Goal: Transaction & Acquisition: Purchase product/service

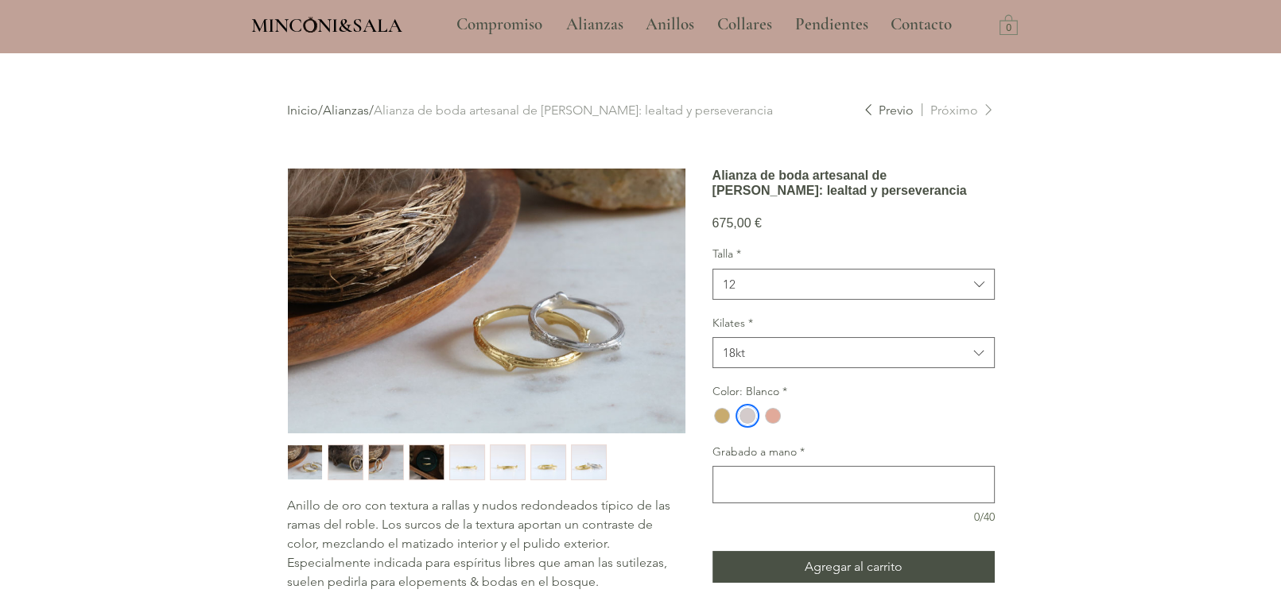
click at [536, 332] on img "main content" at bounding box center [486, 301] width 397 height 265
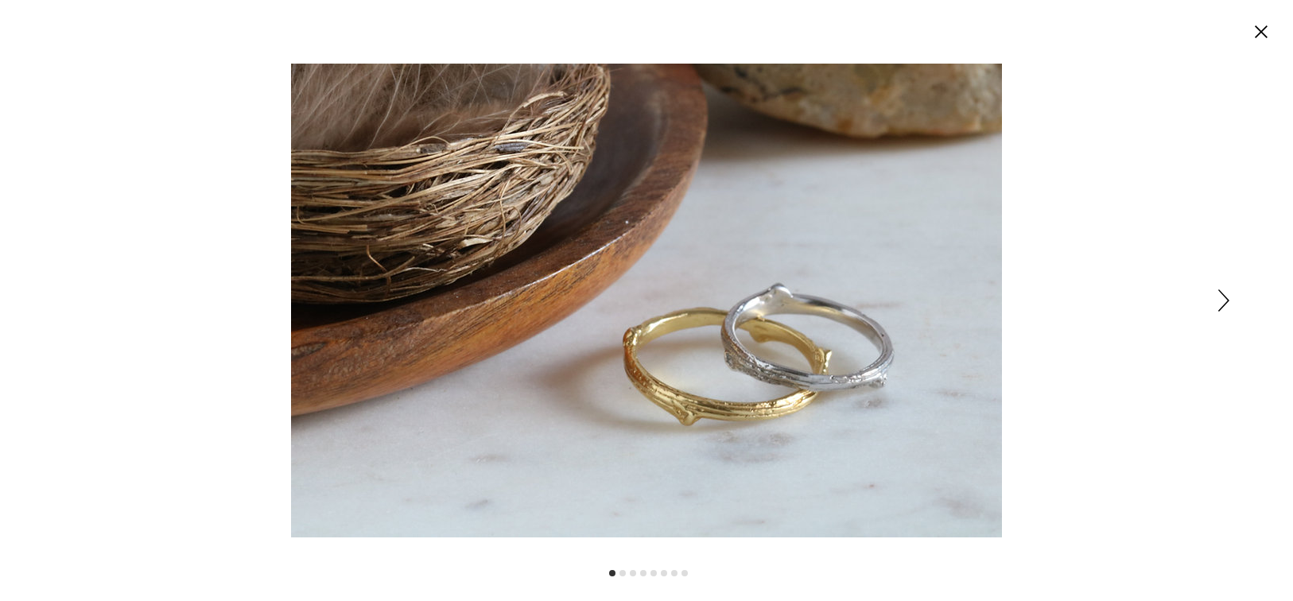
click at [1216, 300] on div "Expanded image viewer" at bounding box center [646, 300] width 1293 height 601
click at [1222, 300] on icon "Siguiente" at bounding box center [1223, 300] width 11 height 22
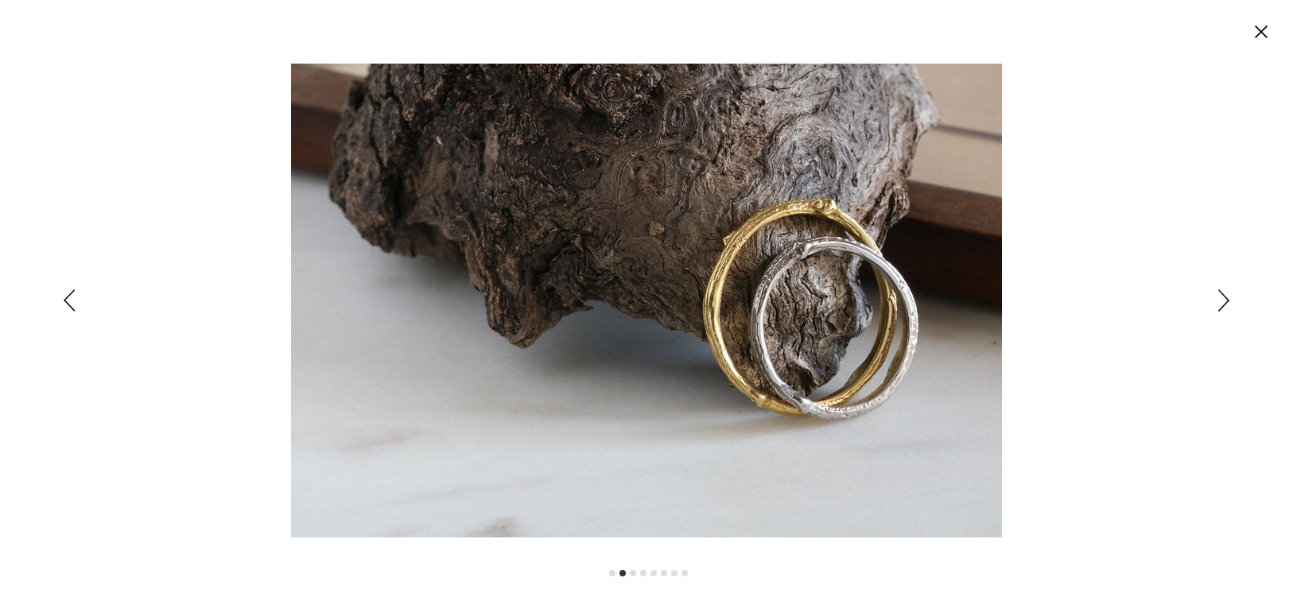
click at [1222, 300] on icon "Siguiente" at bounding box center [1223, 300] width 11 height 22
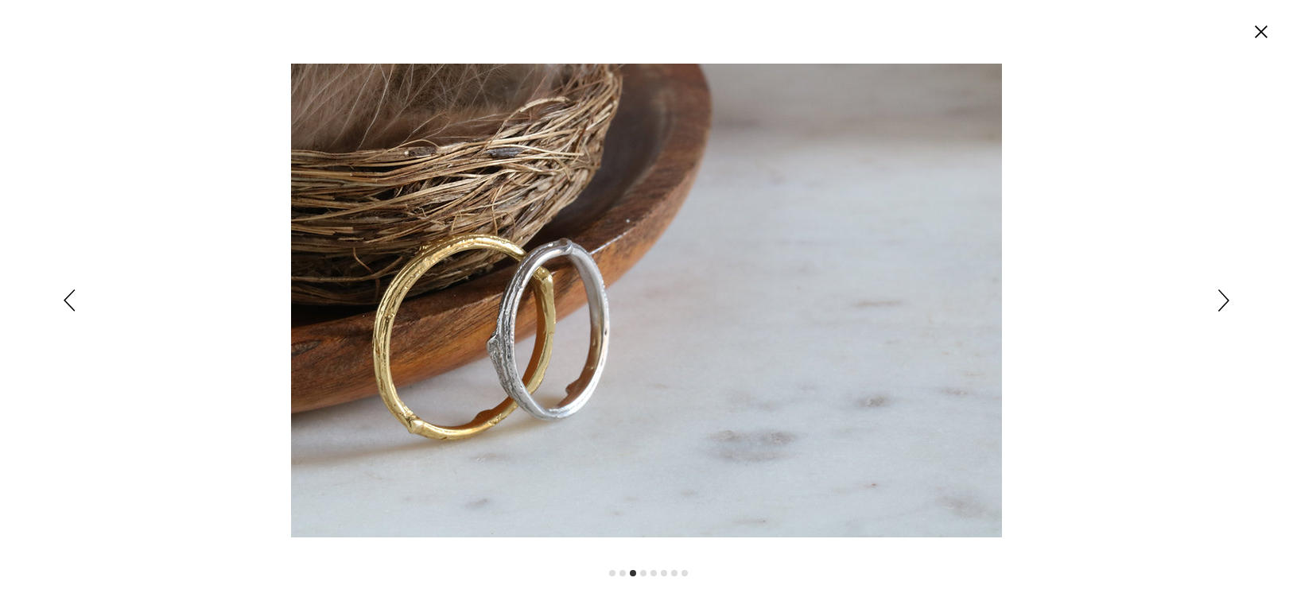
click at [1222, 300] on icon "Siguiente" at bounding box center [1223, 300] width 11 height 22
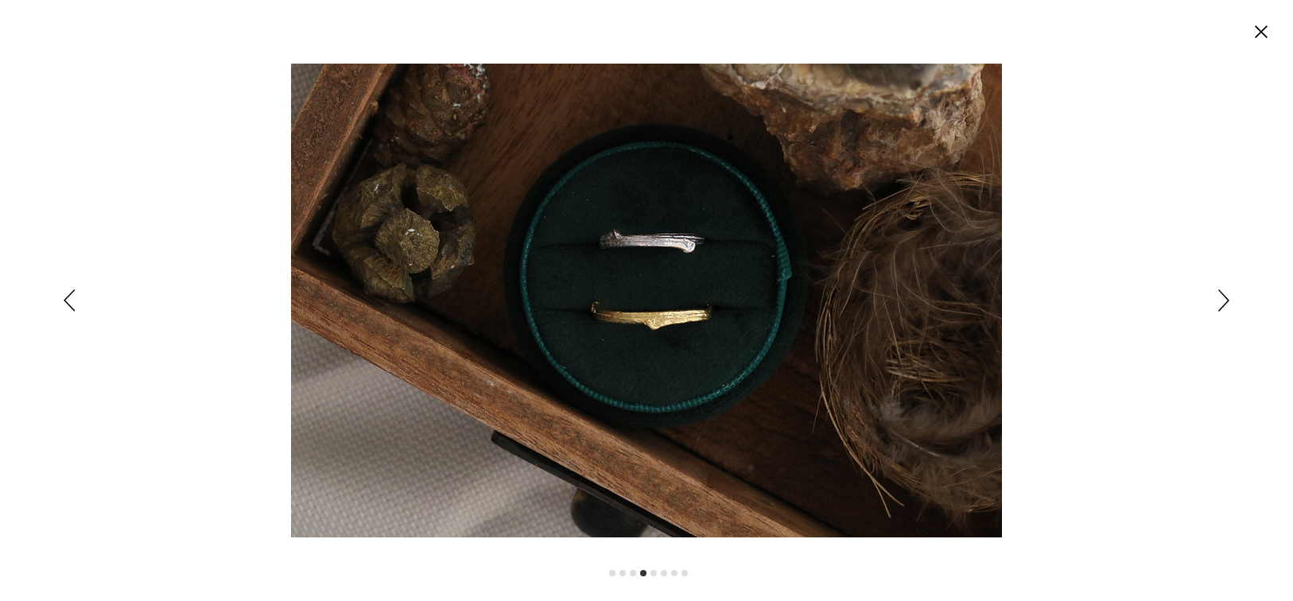
click at [619, 254] on img "Expanded image viewer" at bounding box center [646, 301] width 711 height 474
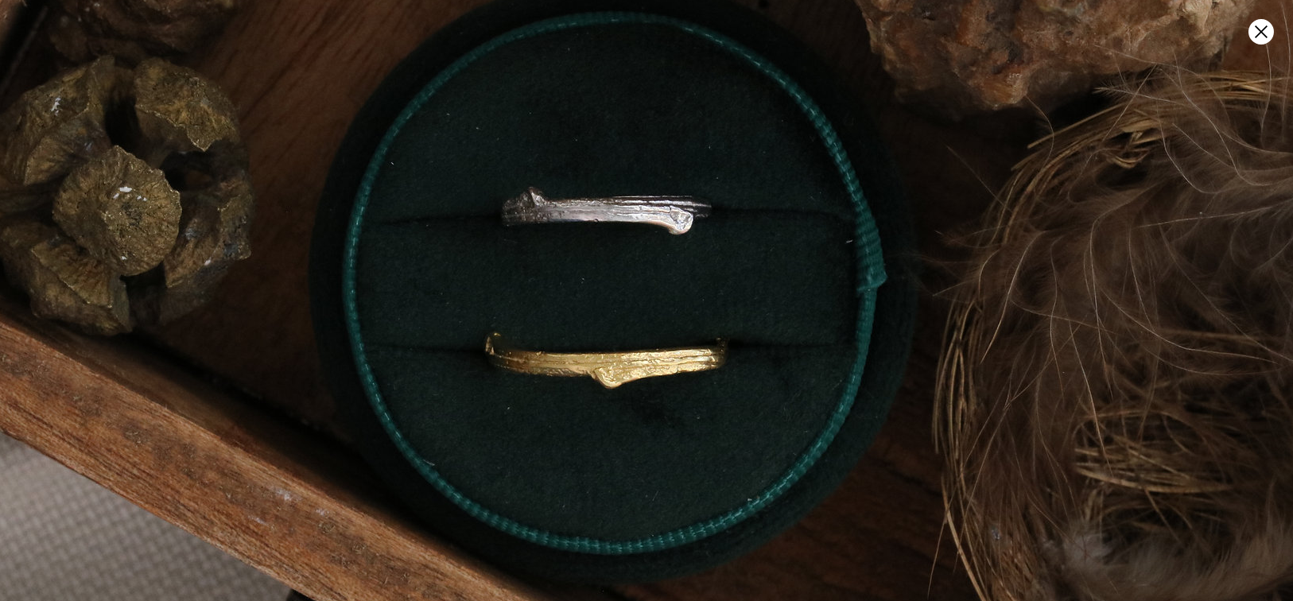
click at [670, 224] on img "Expanded image viewer" at bounding box center [595, 330] width 1421 height 948
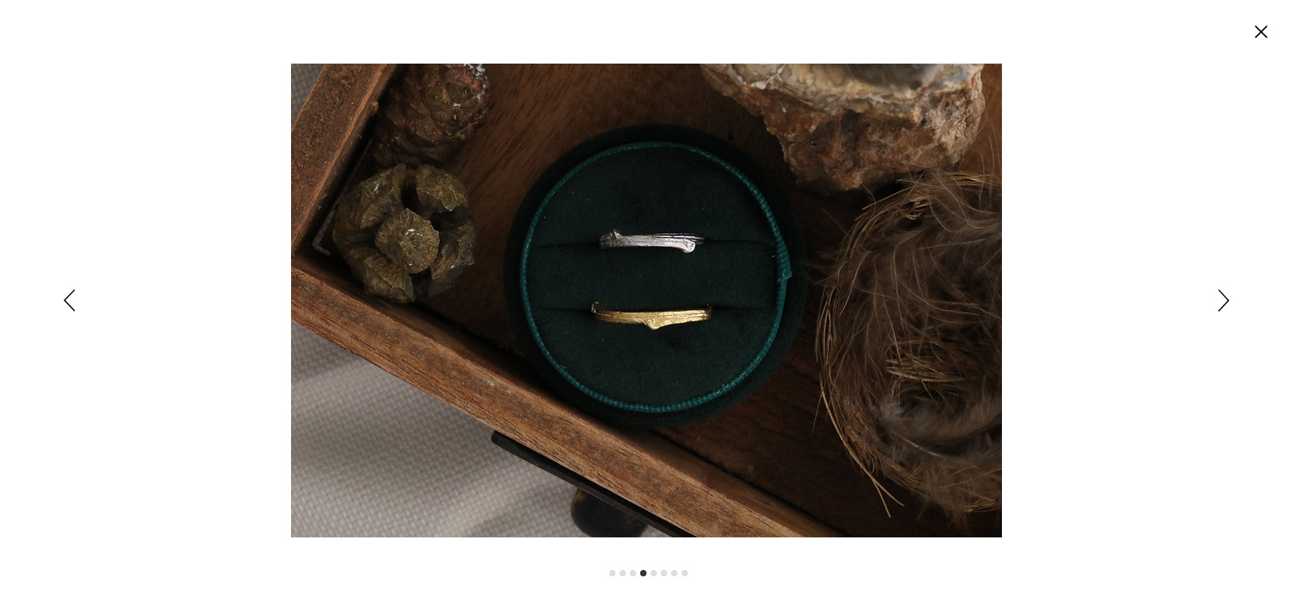
click at [1258, 33] on icon "Cerrar" at bounding box center [1260, 31] width 13 height 13
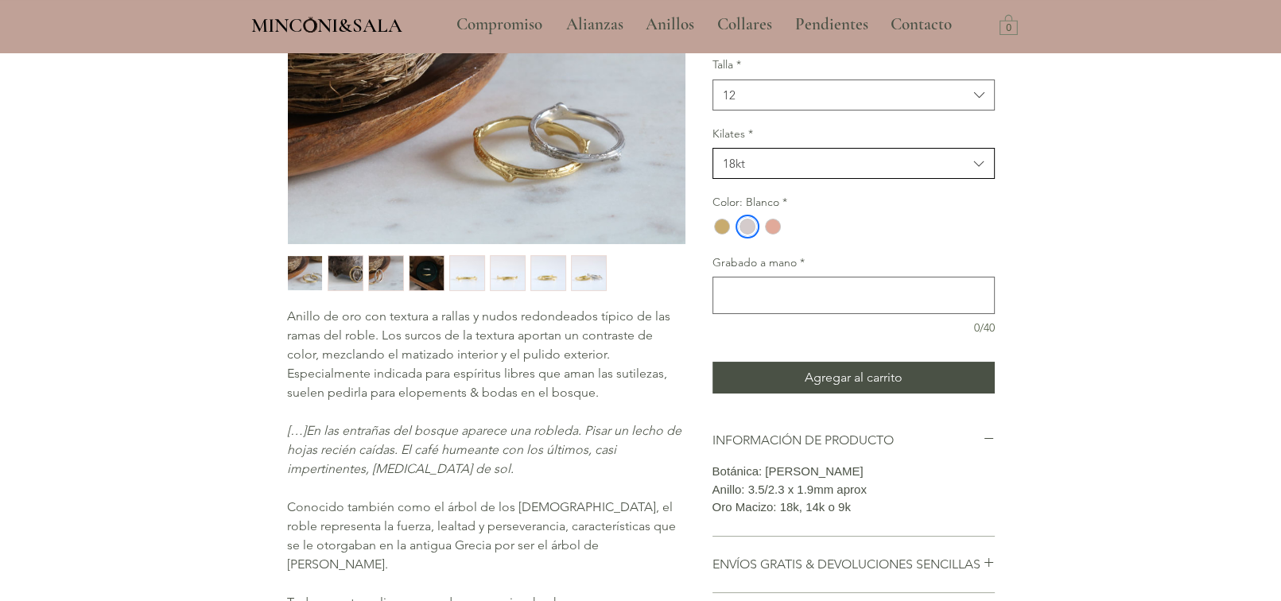
scroll to position [79, 0]
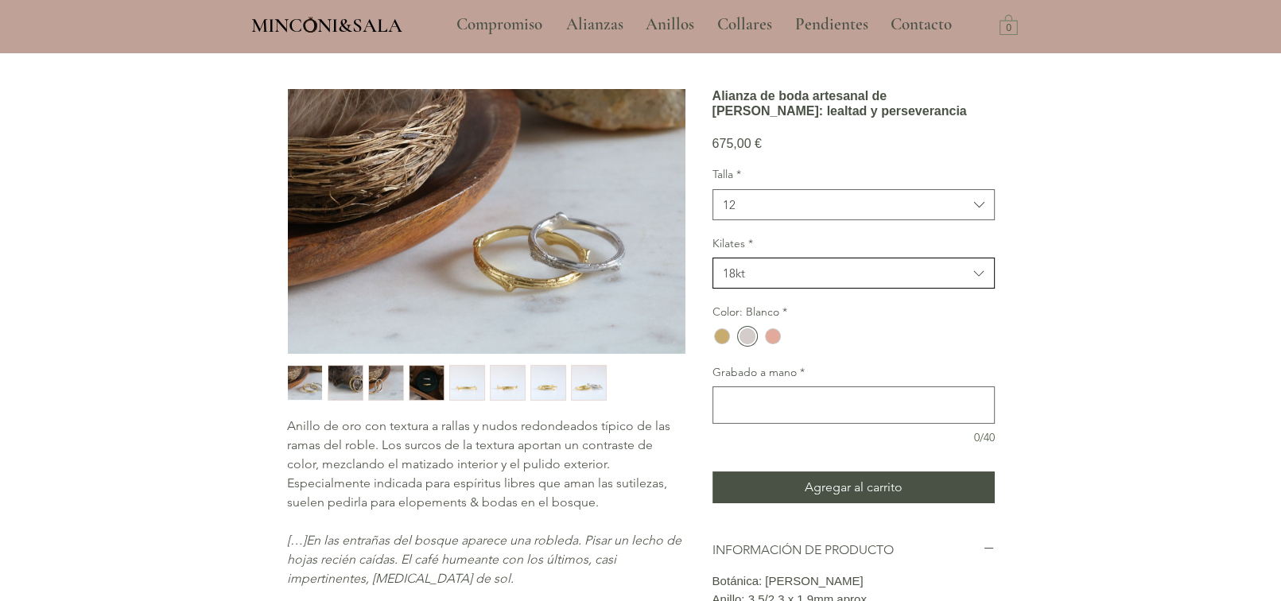
click at [782, 289] on button "18kt" at bounding box center [853, 273] width 282 height 31
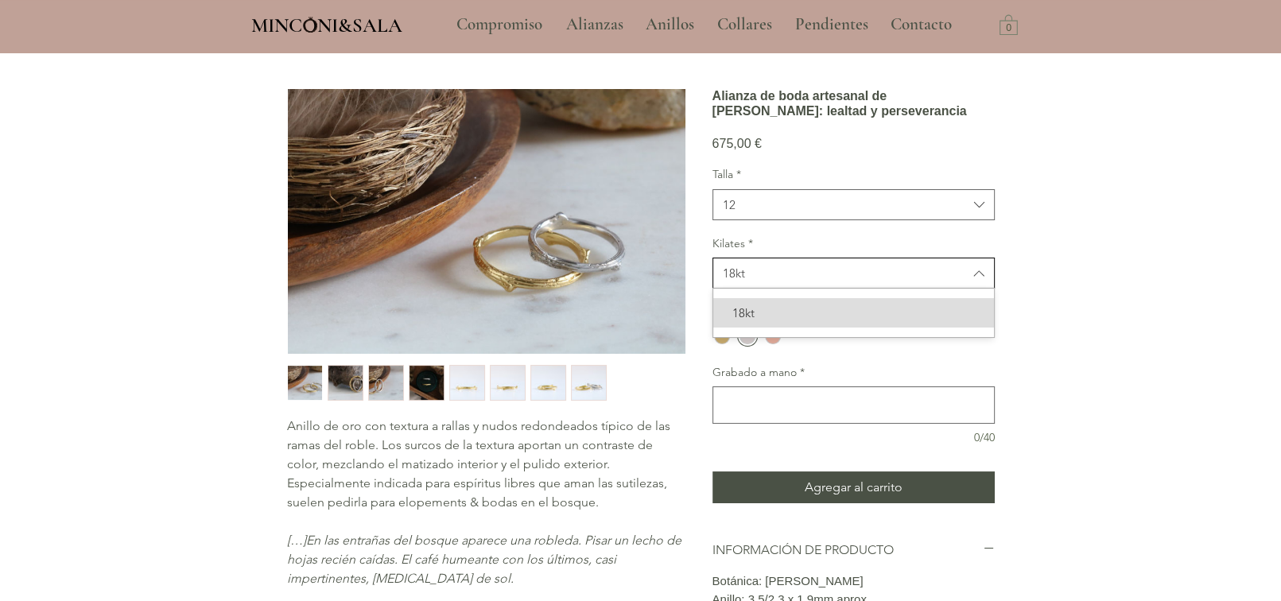
click at [785, 281] on span "18kt" at bounding box center [845, 273] width 245 height 17
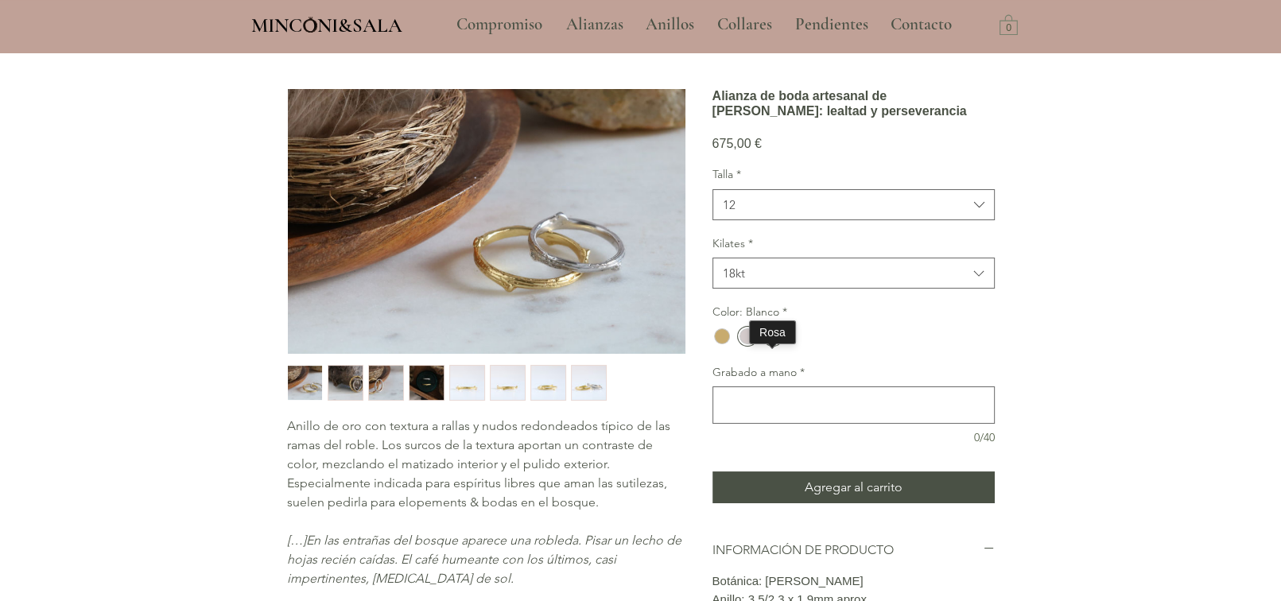
click at [777, 344] on div "main content" at bounding box center [773, 336] width 16 height 16
click at [754, 346] on div "main content" at bounding box center [747, 336] width 19 height 19
click at [723, 344] on div "main content" at bounding box center [722, 336] width 16 height 16
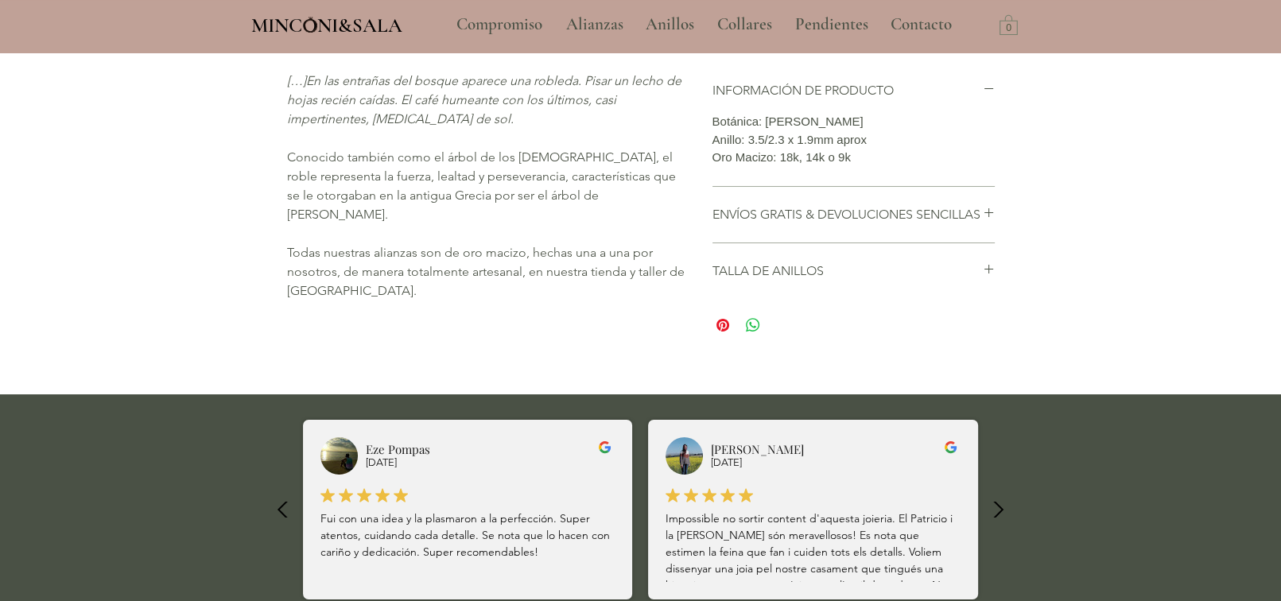
scroll to position [556, 0]
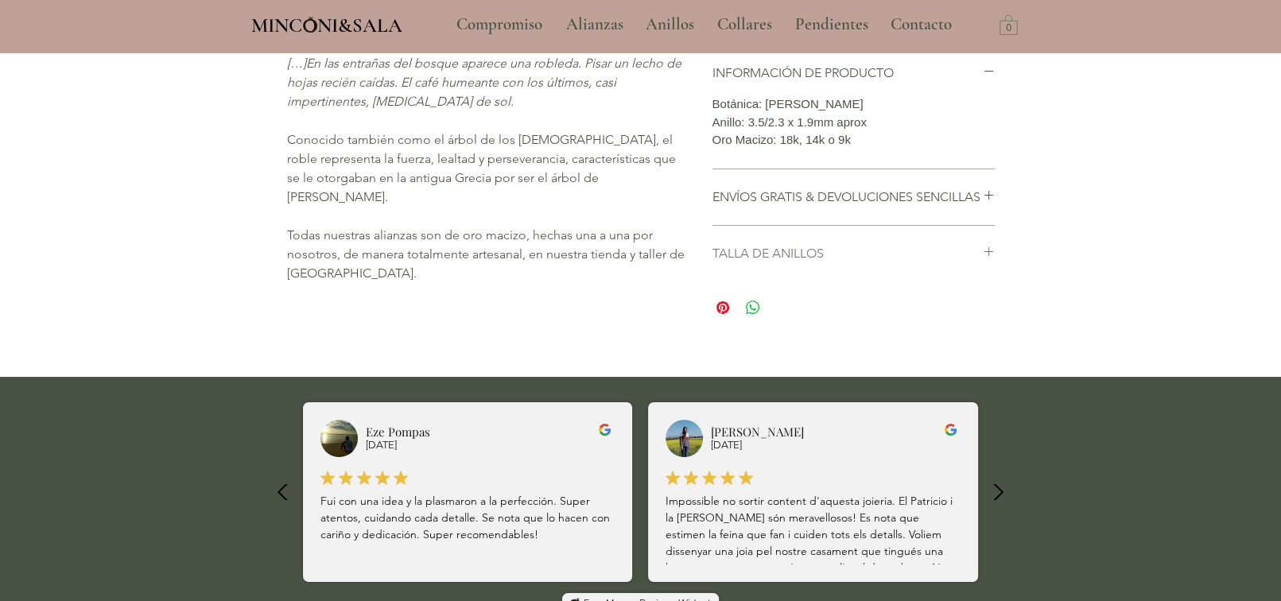
click at [915, 262] on h2 "TALLA DE ANILLOS" at bounding box center [847, 253] width 270 height 17
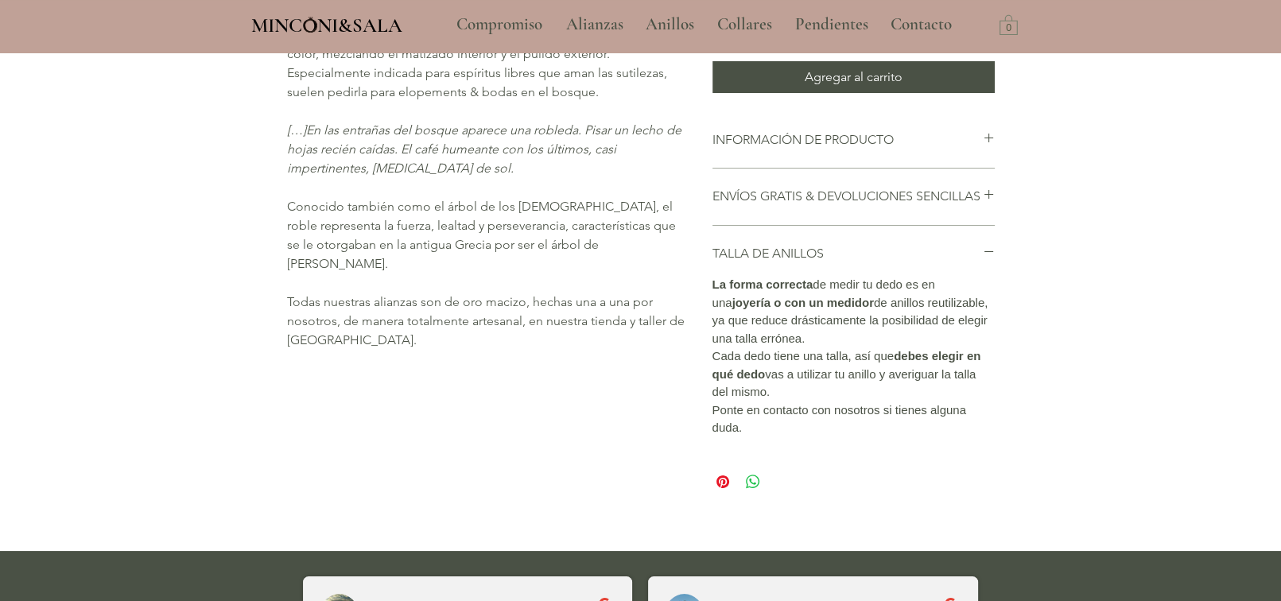
scroll to position [483, 0]
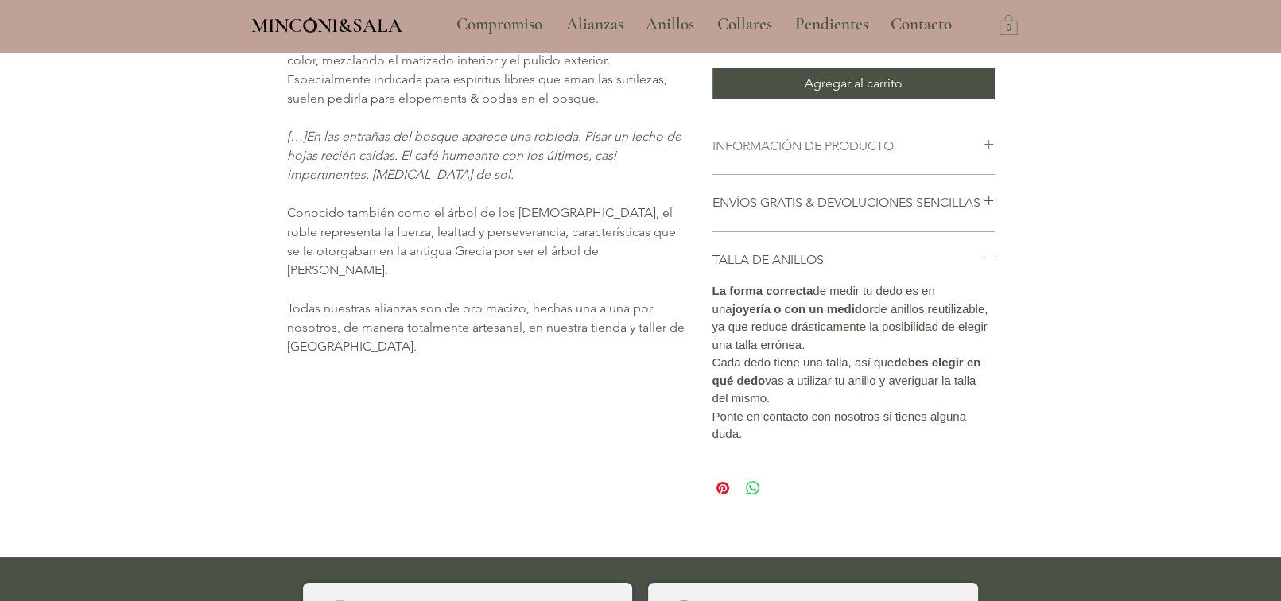
click at [824, 155] on h2 "INFORMACIÓN DE PRODUCTO" at bounding box center [847, 146] width 270 height 17
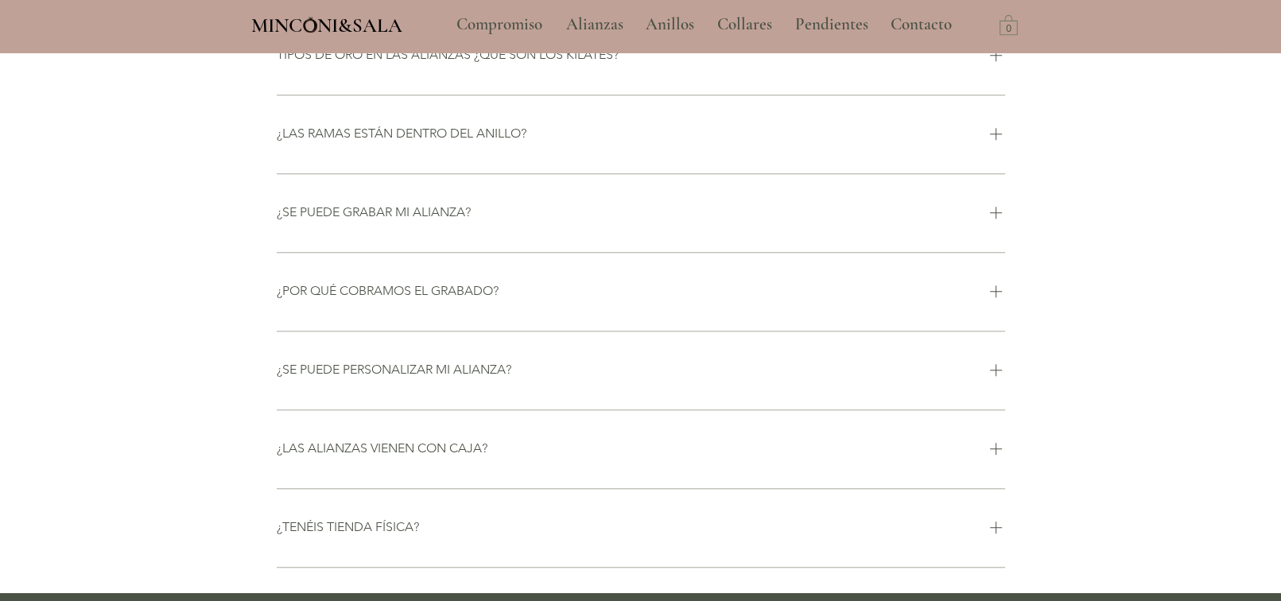
scroll to position [1226, 0]
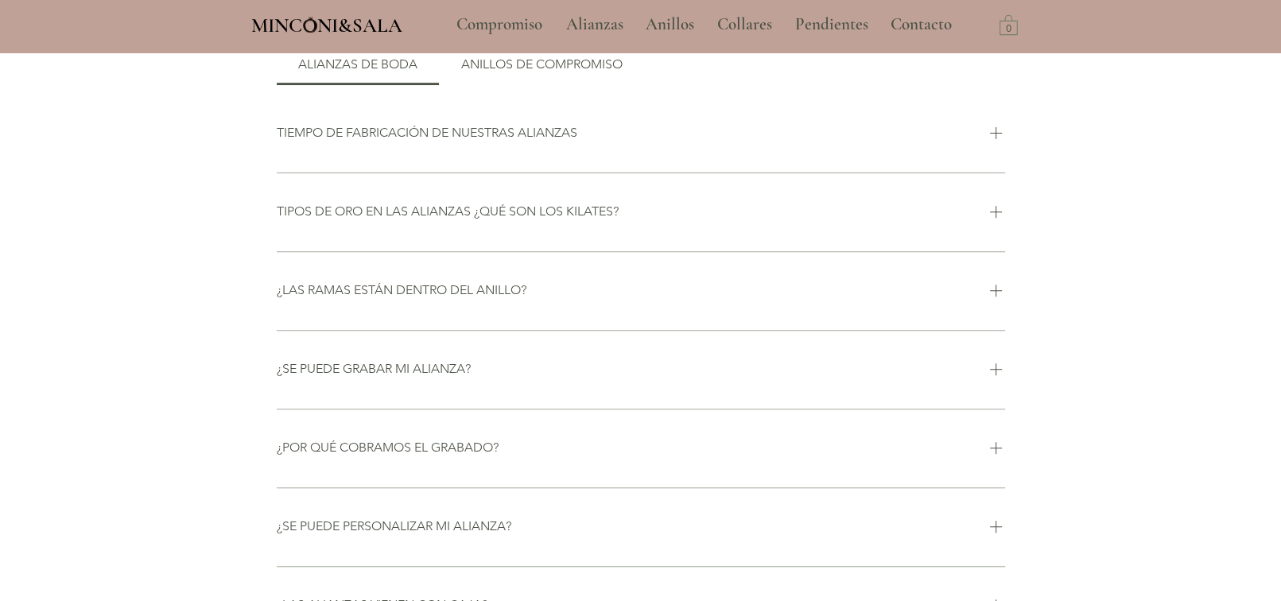
click at [619, 301] on div "¿LAS RAMAS ESTÁN DENTRO DEL ANILLO?" at bounding box center [631, 291] width 709 height 21
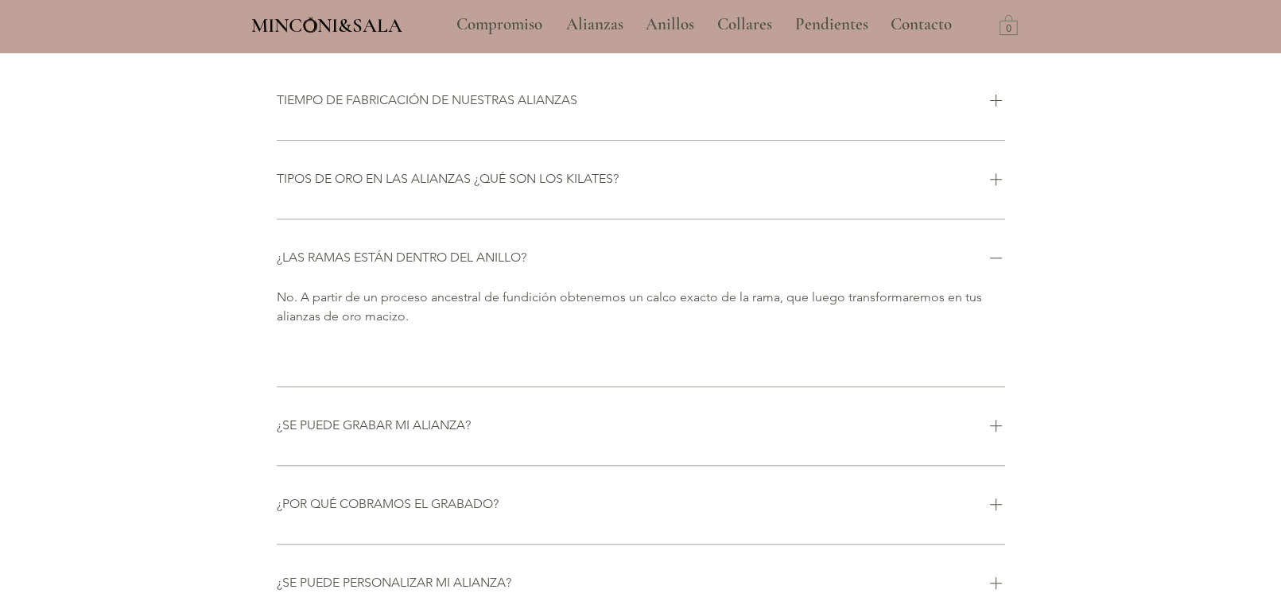
scroll to position [1259, 0]
click at [572, 268] on div "¿LAS RAMAS ESTÁN DENTRO DEL ANILLO?" at bounding box center [631, 257] width 709 height 21
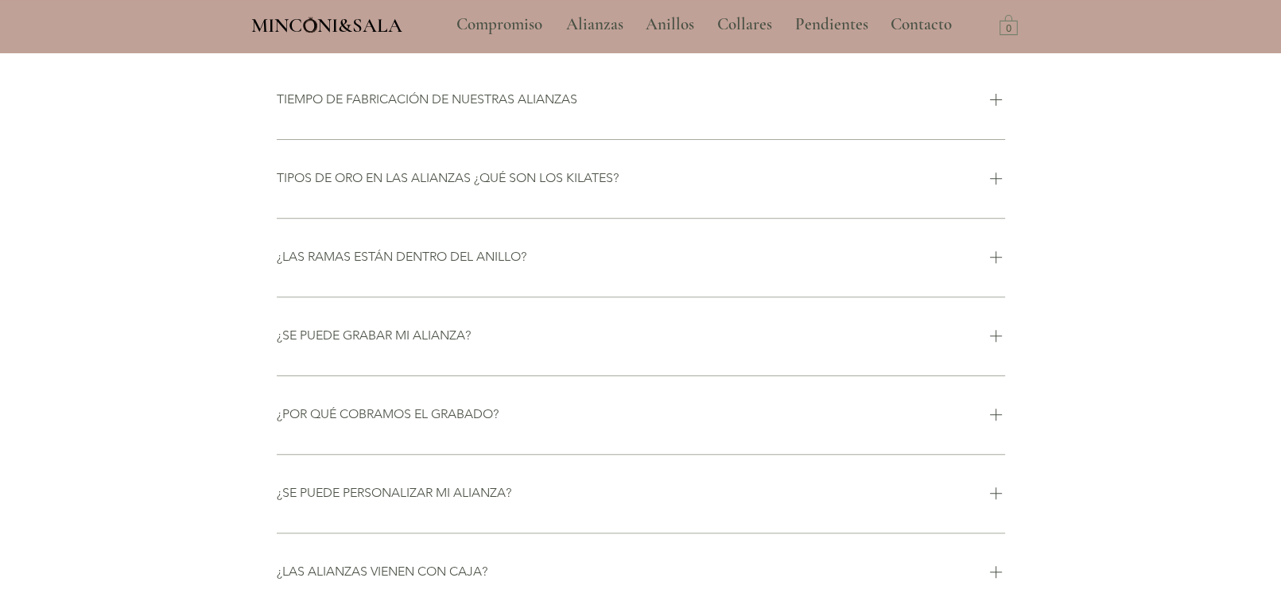
click at [579, 187] on h3 "TIPOS DE ORO EN LAS ALIANZAS ¿QUÉ SON LOS KILATES?" at bounding box center [448, 177] width 342 height 17
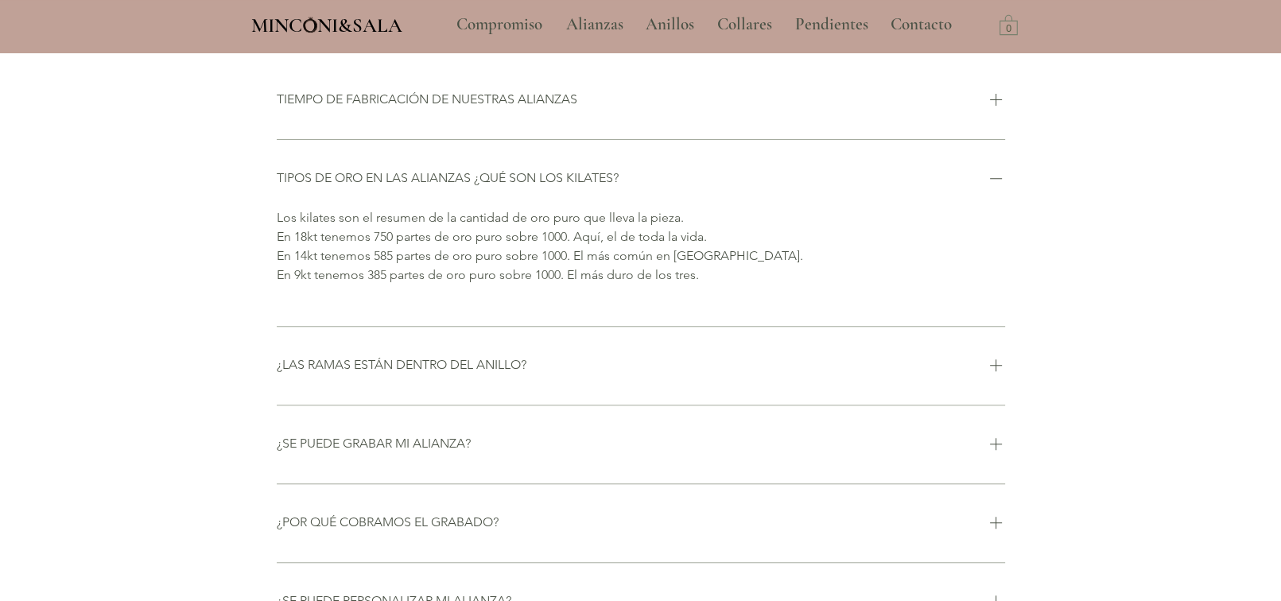
scroll to position [1180, 0]
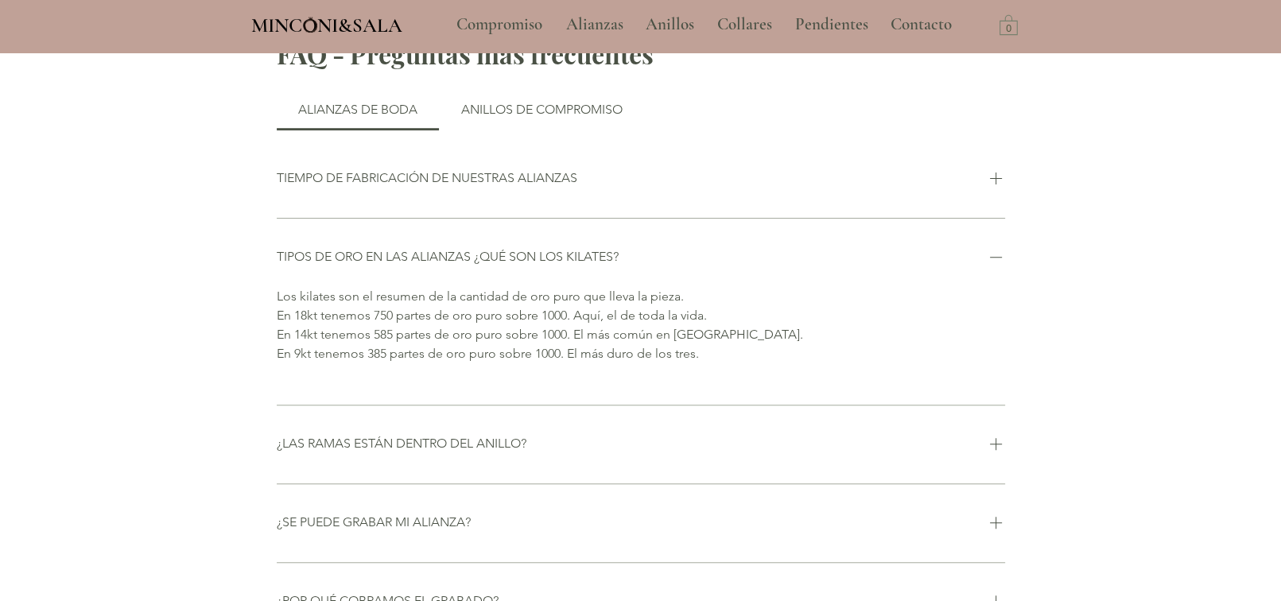
click at [546, 287] on div "TIPOS DE ORO EN LAS ALIANZAS ¿QUÉ SON LOS KILATES?" at bounding box center [641, 257] width 728 height 59
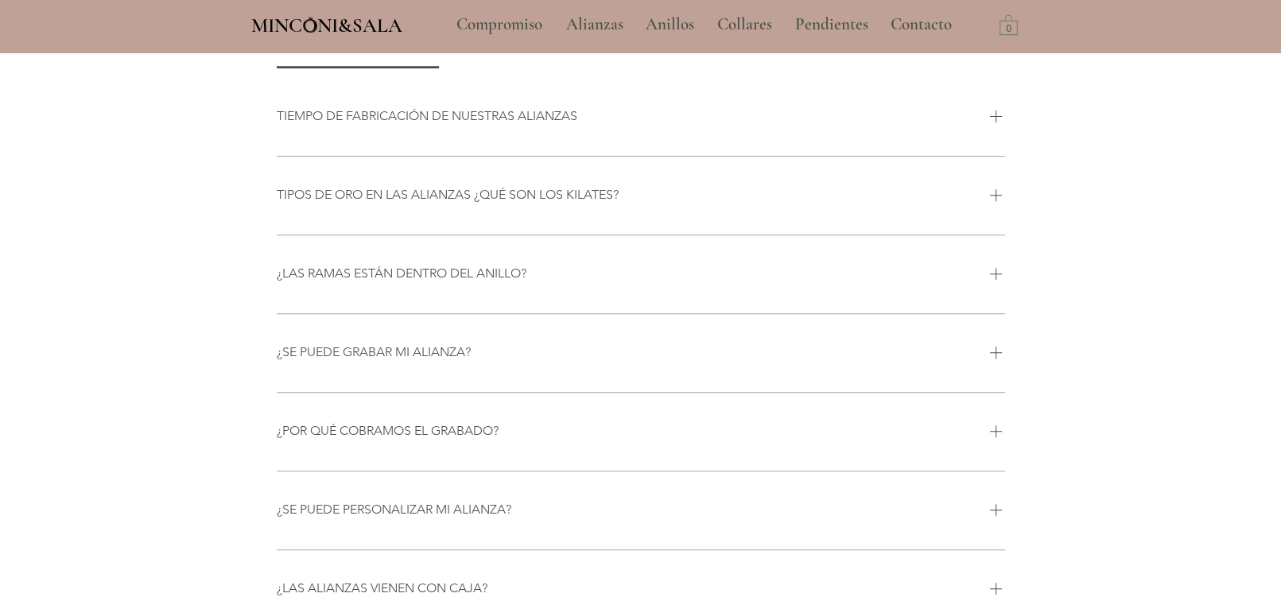
scroll to position [1339, 0]
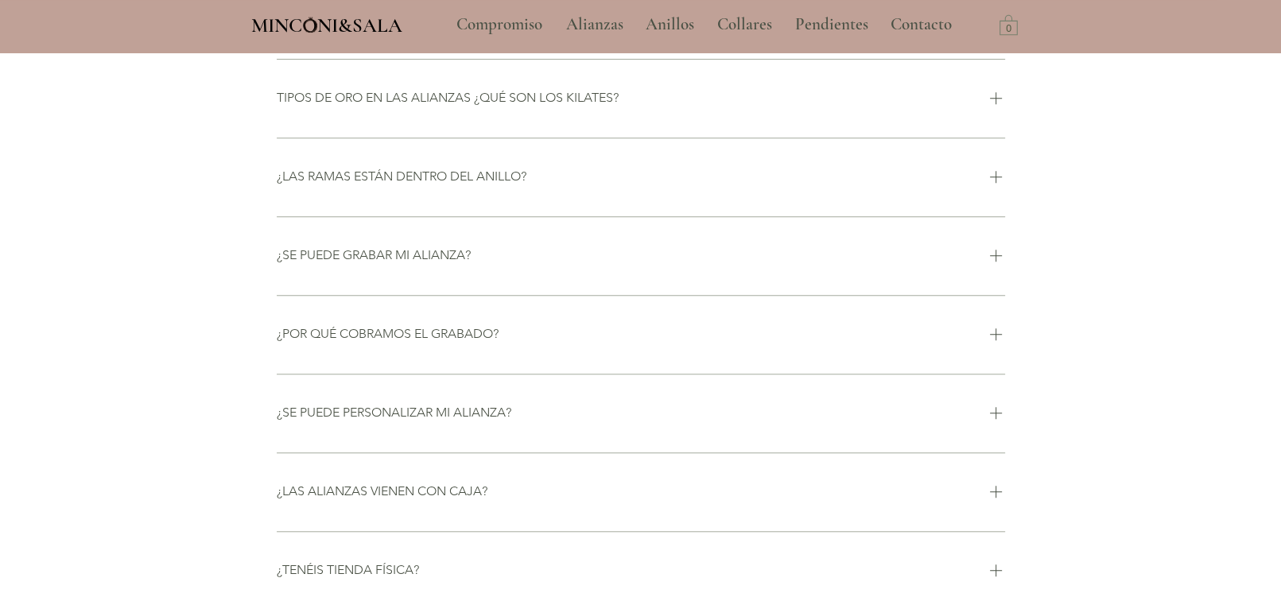
click at [546, 266] on div "¿SE PUEDE GRABAR MI ALIANZA?" at bounding box center [631, 256] width 709 height 21
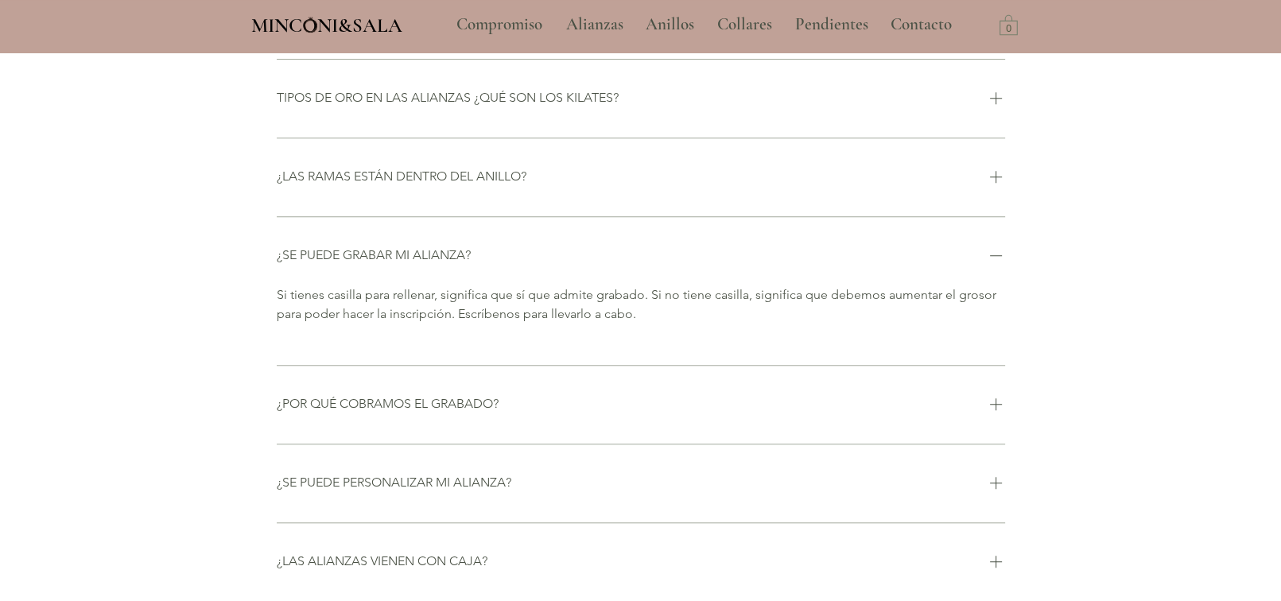
scroll to position [1338, 0]
click at [546, 268] on div "¿SE PUEDE GRABAR MI ALIANZA?" at bounding box center [631, 257] width 709 height 21
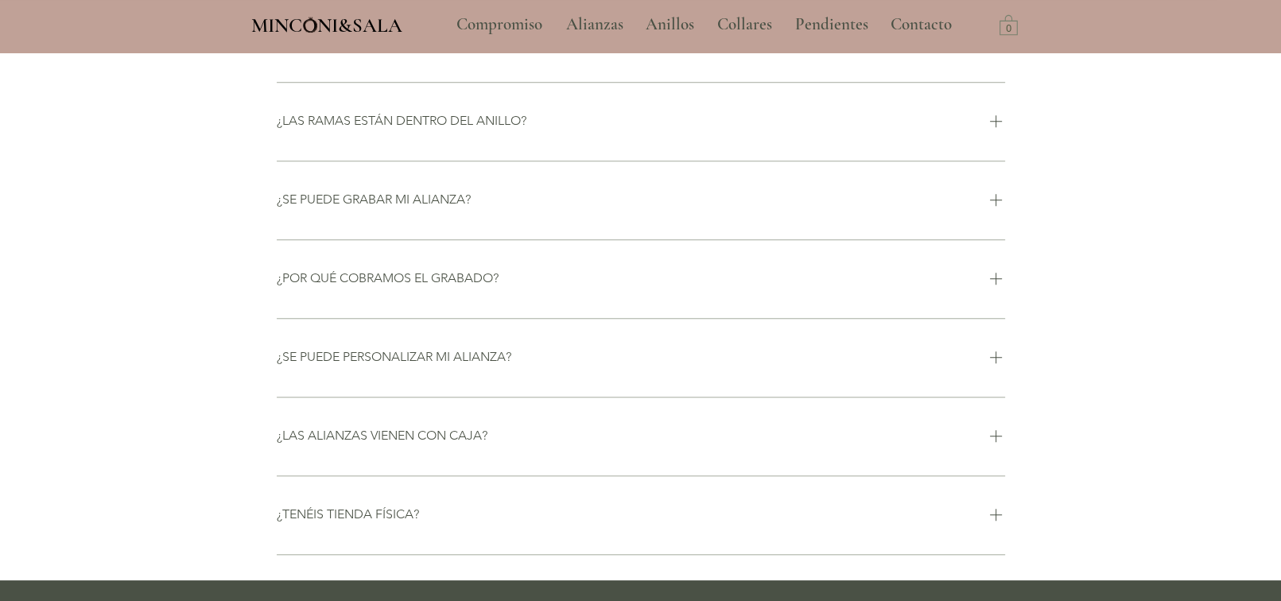
scroll to position [1417, 0]
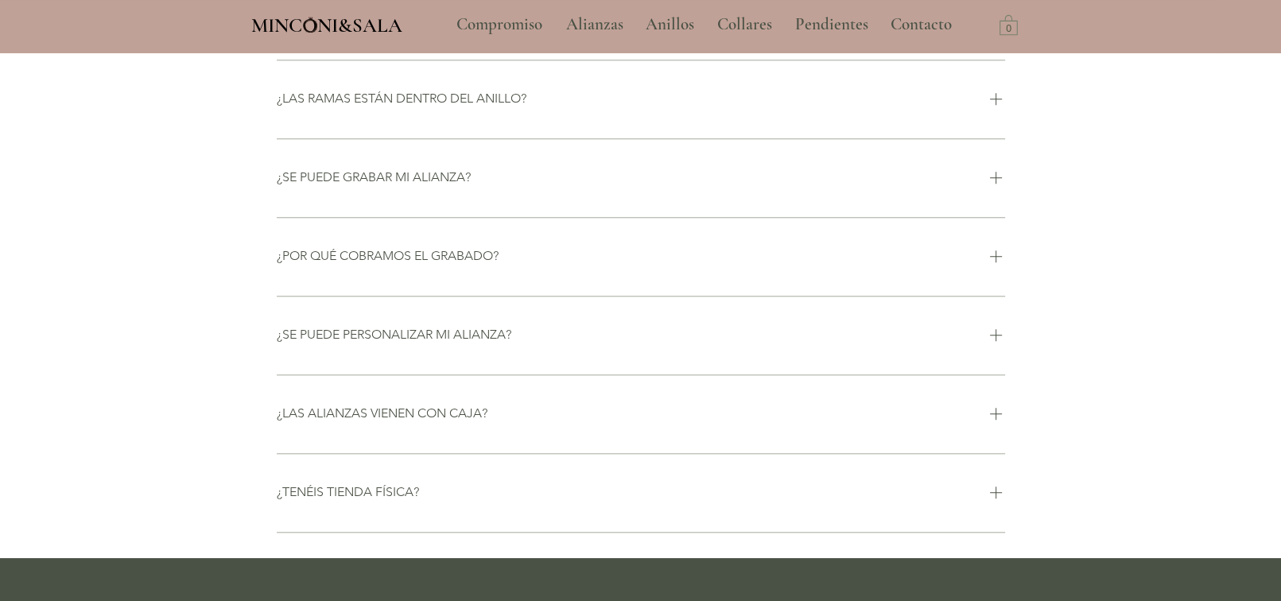
click at [546, 267] on div "¿POR QUÉ COBRAMOS EL GRABADO?" at bounding box center [631, 256] width 709 height 21
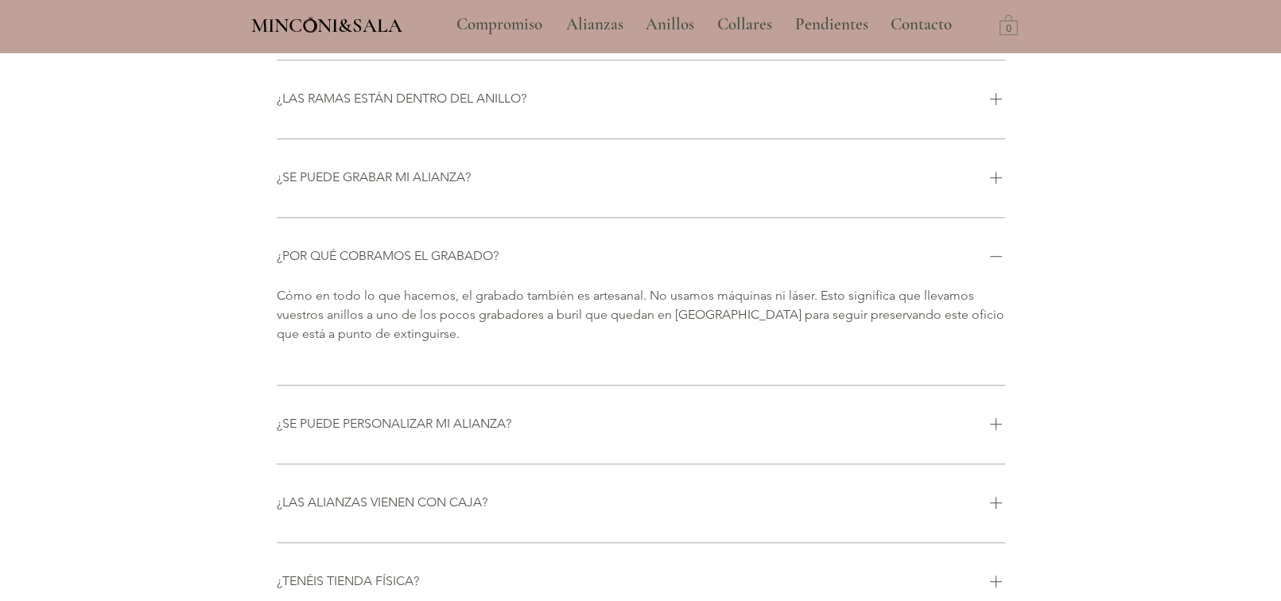
scroll to position [1417, 0]
click at [546, 268] on div "¿POR QUÉ COBRAMOS EL GRABADO?" at bounding box center [631, 257] width 709 height 21
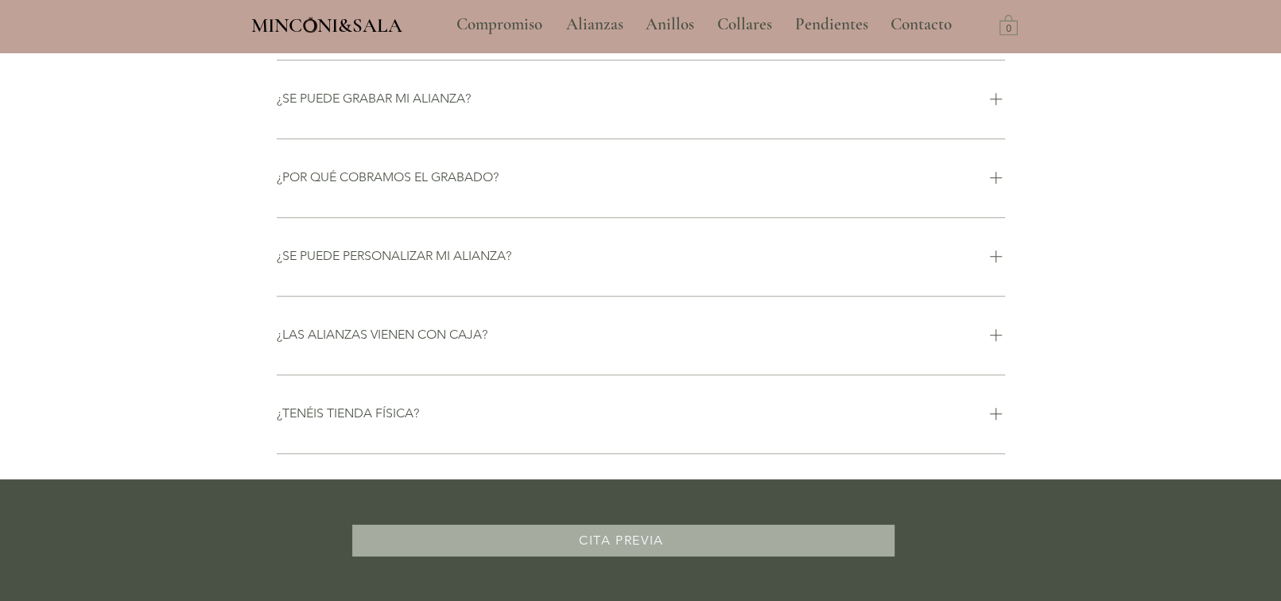
click at [545, 267] on div "¿SE PUEDE PERSONALIZAR MI ALIANZA?" at bounding box center [631, 256] width 709 height 21
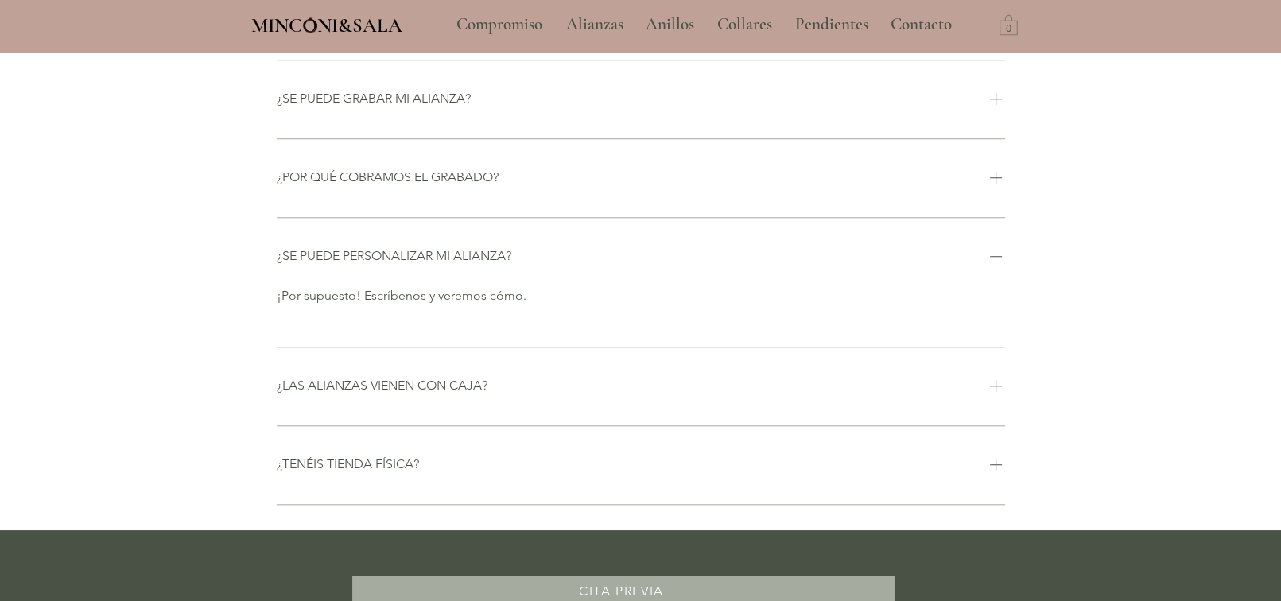
scroll to position [1495, 0]
click at [545, 268] on div "¿SE PUEDE PERSONALIZAR MI ALIANZA?" at bounding box center [631, 257] width 709 height 21
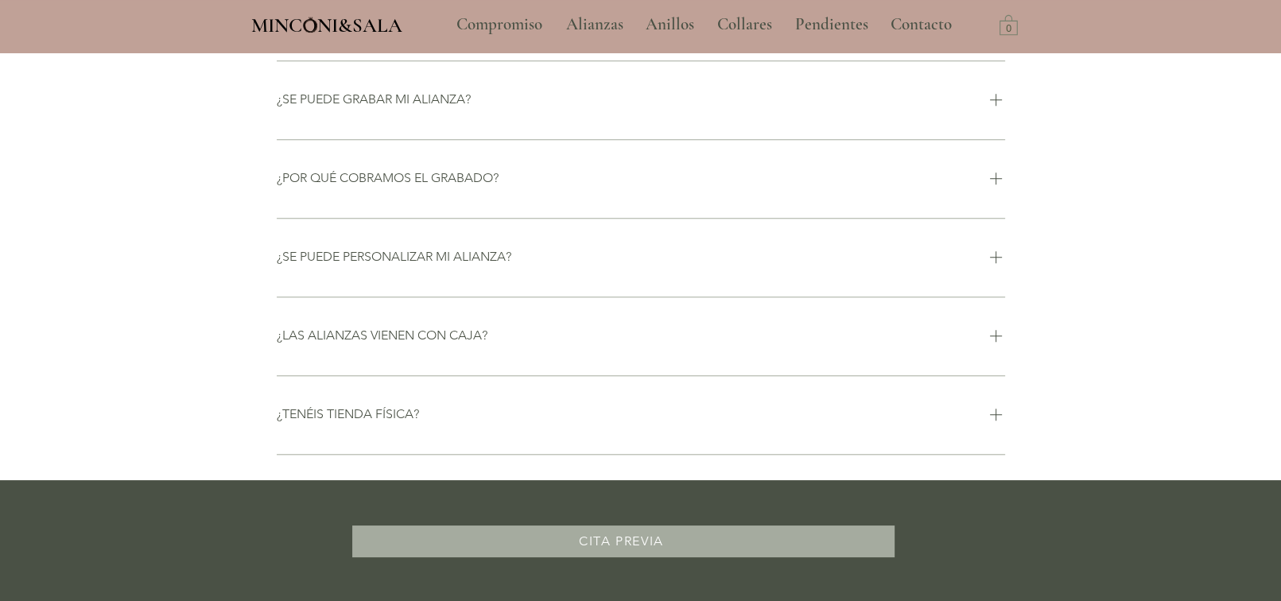
click at [516, 347] on div "¿LAS ALIANZAS VIENEN CON CAJA?" at bounding box center [631, 336] width 709 height 21
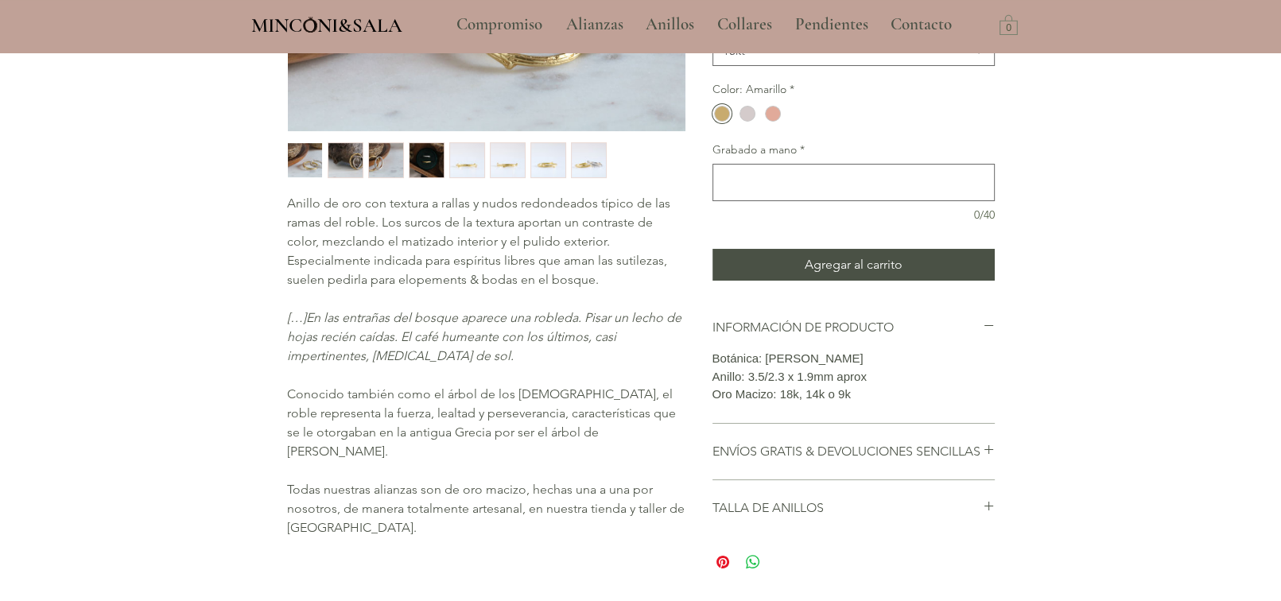
scroll to position [0, 0]
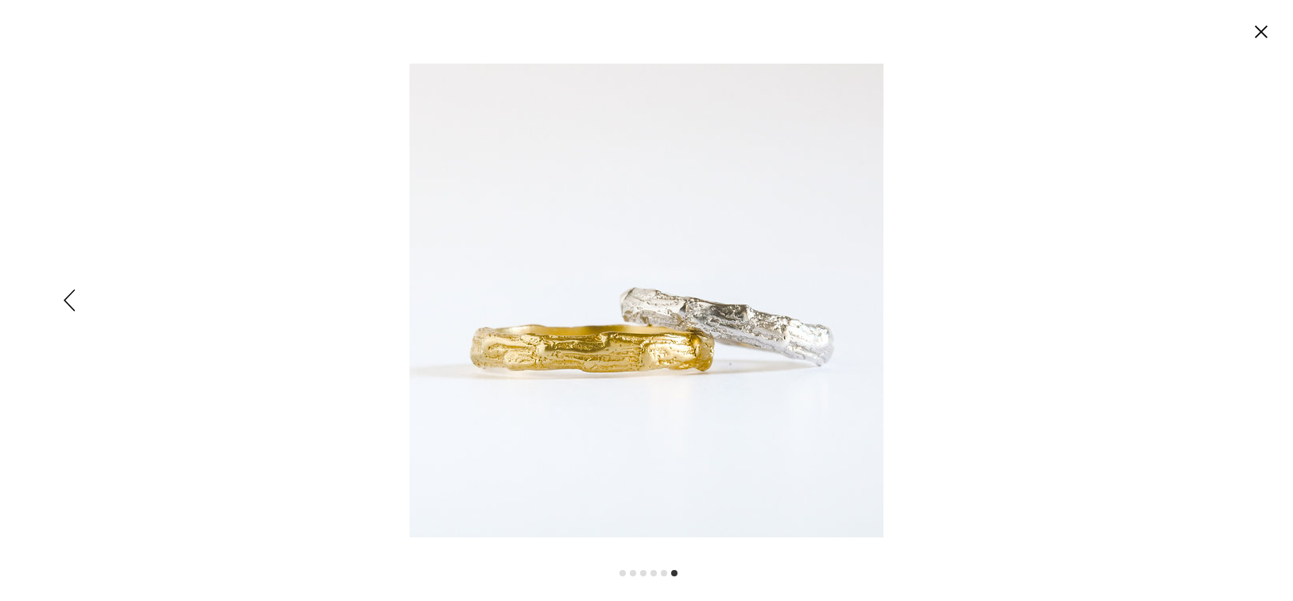
click at [742, 345] on img "Expanded image viewer" at bounding box center [646, 301] width 474 height 474
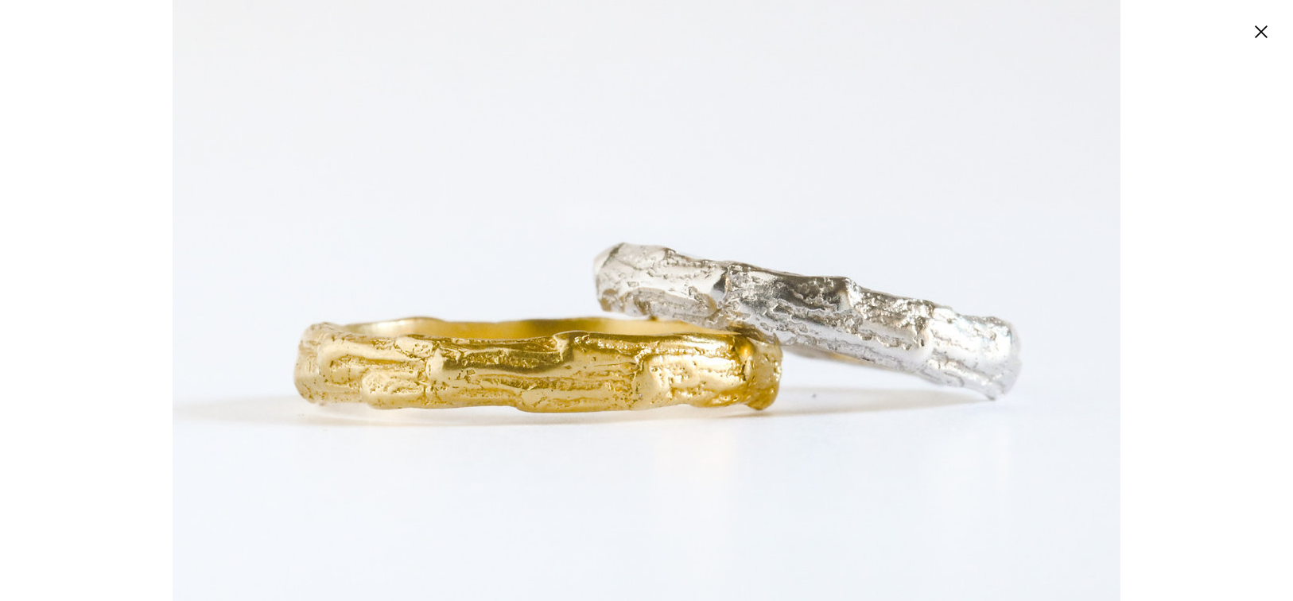
click at [674, 377] on img "Expanded image viewer" at bounding box center [647, 269] width 948 height 948
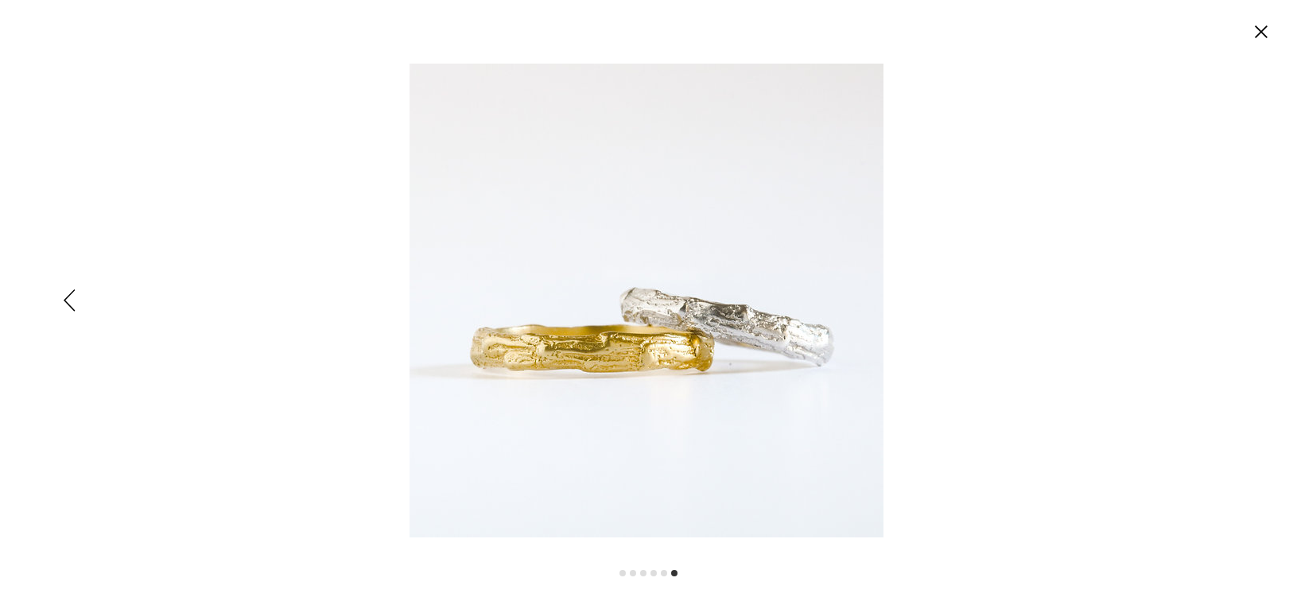
click at [1254, 34] on circle "Cerrar" at bounding box center [1260, 31] width 25 height 25
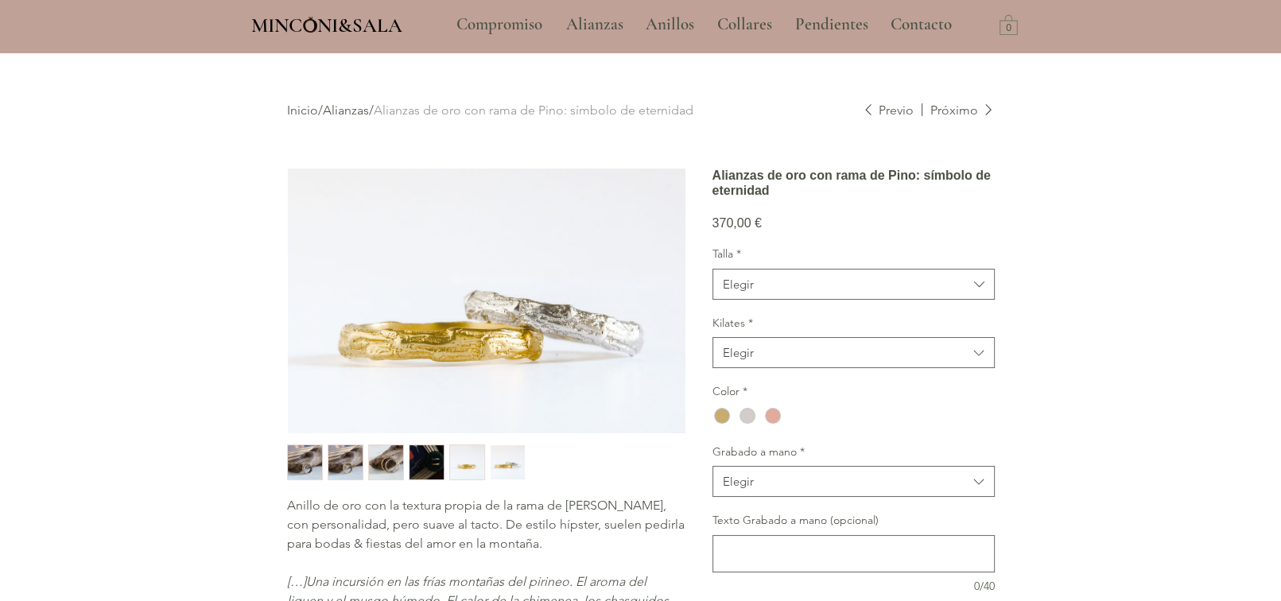
click at [1254, 34] on div "MINCONI&SALA Compromiso Alianzas Anillos Collares Pendientes Contacto More Use …" at bounding box center [640, 26] width 1281 height 52
click at [300, 455] on img "1 / 6" at bounding box center [305, 462] width 34 height 35
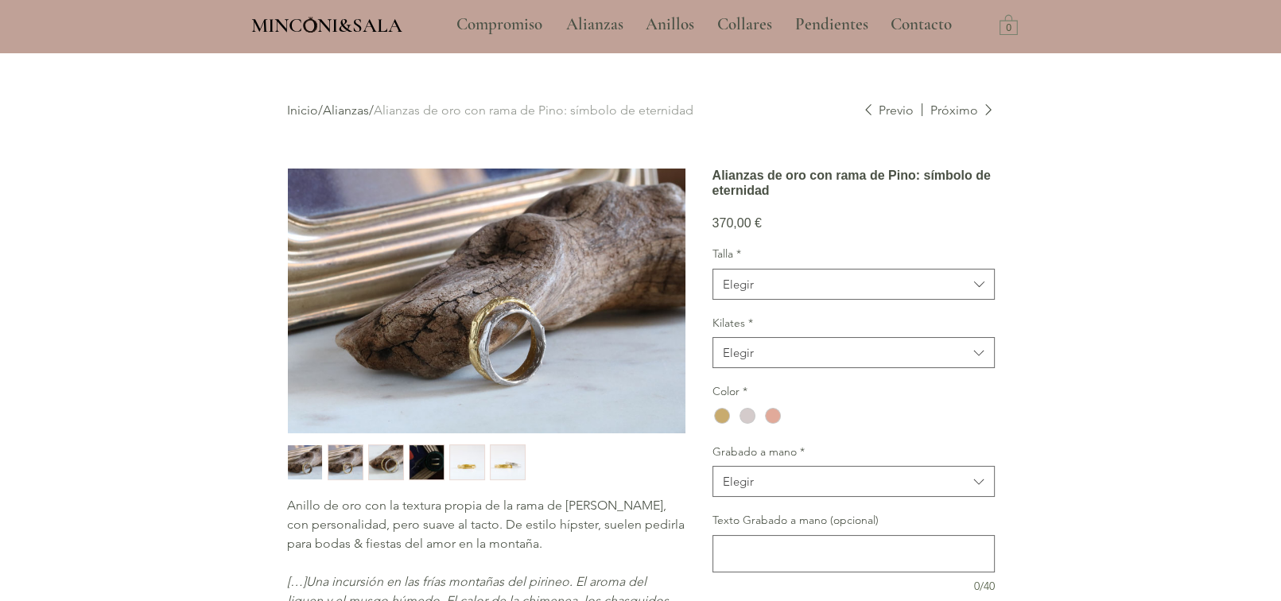
click at [475, 331] on img "main content" at bounding box center [486, 301] width 397 height 265
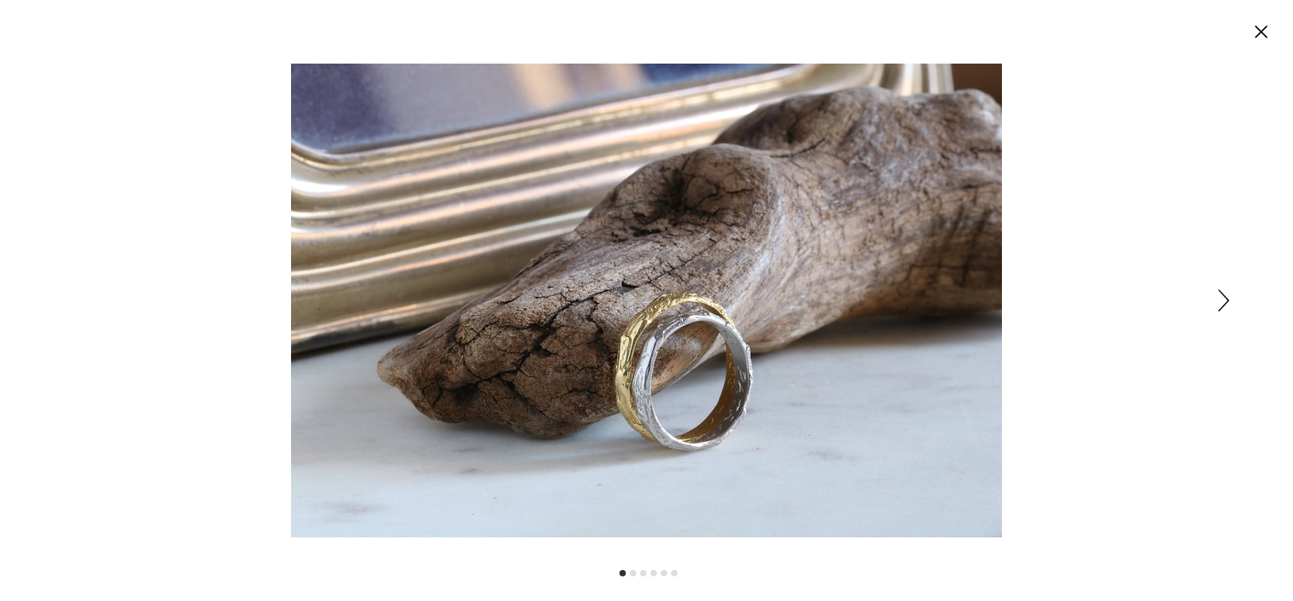
click at [1224, 296] on icon "Siguiente" at bounding box center [1223, 300] width 11 height 22
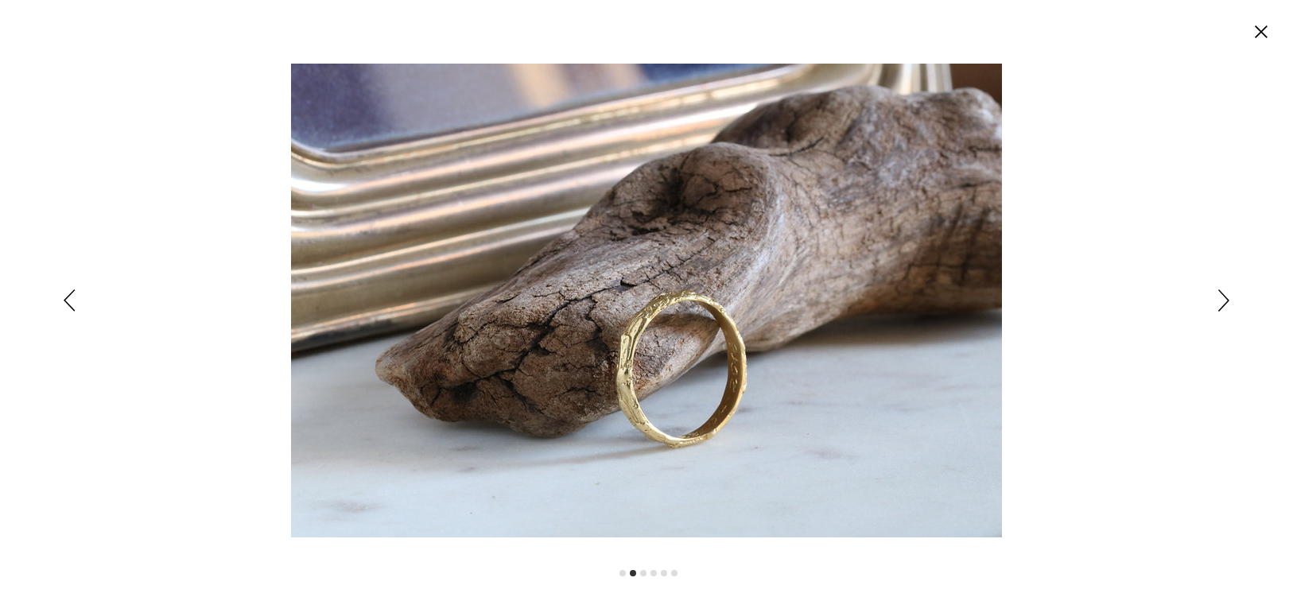
click at [657, 365] on img "Expanded image viewer" at bounding box center [646, 301] width 711 height 474
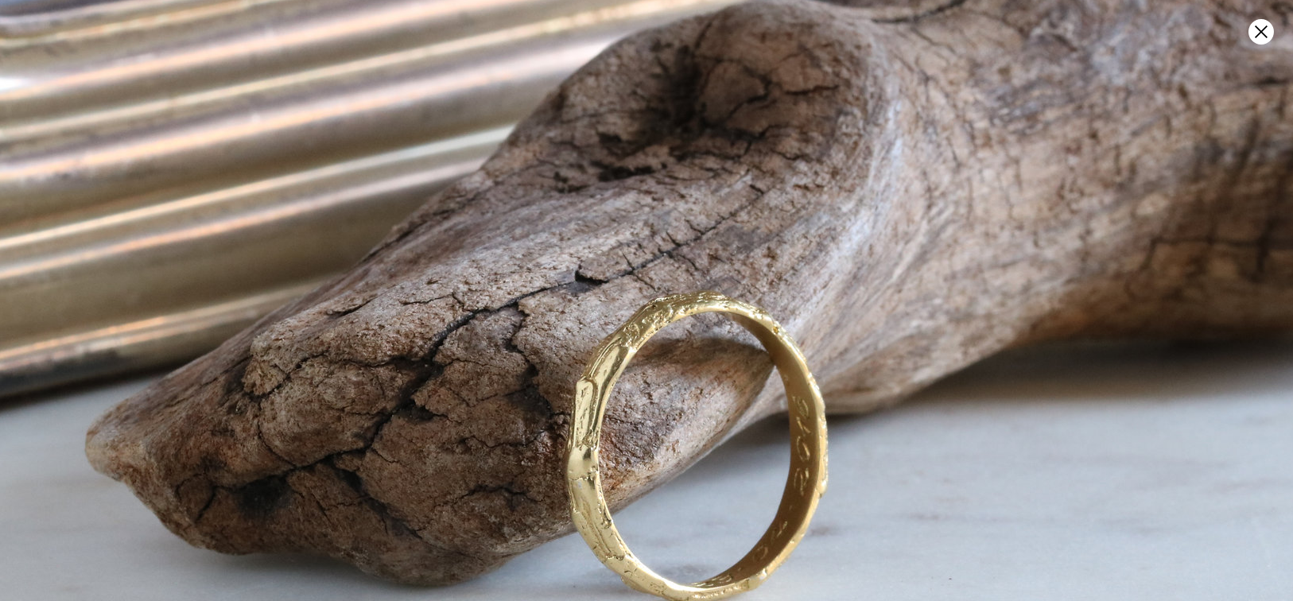
click at [676, 354] on img "Expanded image viewer" at bounding box center [627, 312] width 1421 height 948
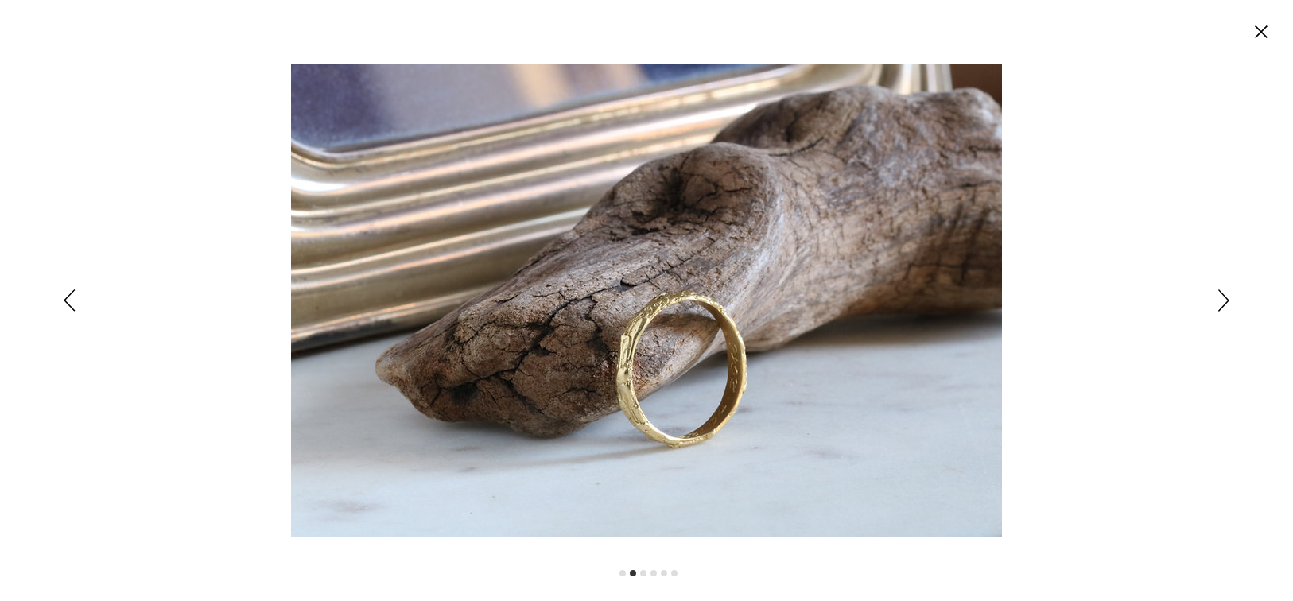
click at [1218, 303] on icon "Siguiente" at bounding box center [1223, 300] width 11 height 22
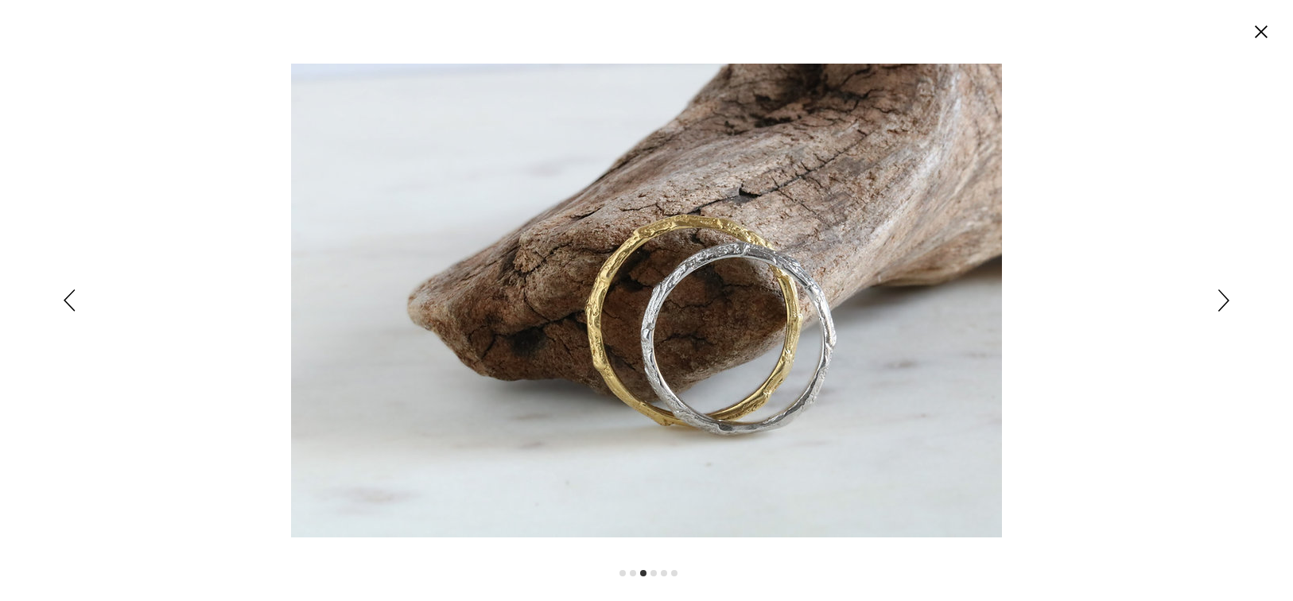
click at [1220, 303] on icon "Siguiente" at bounding box center [1223, 300] width 11 height 22
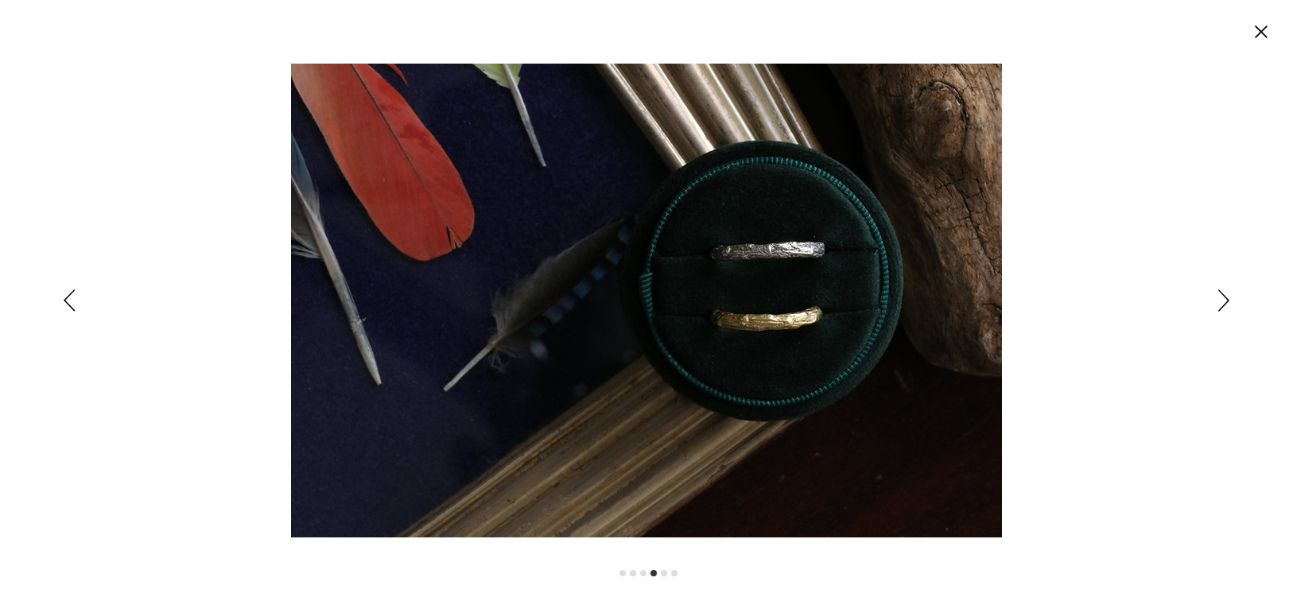
click at [621, 267] on img "Expanded image viewer" at bounding box center [646, 301] width 711 height 474
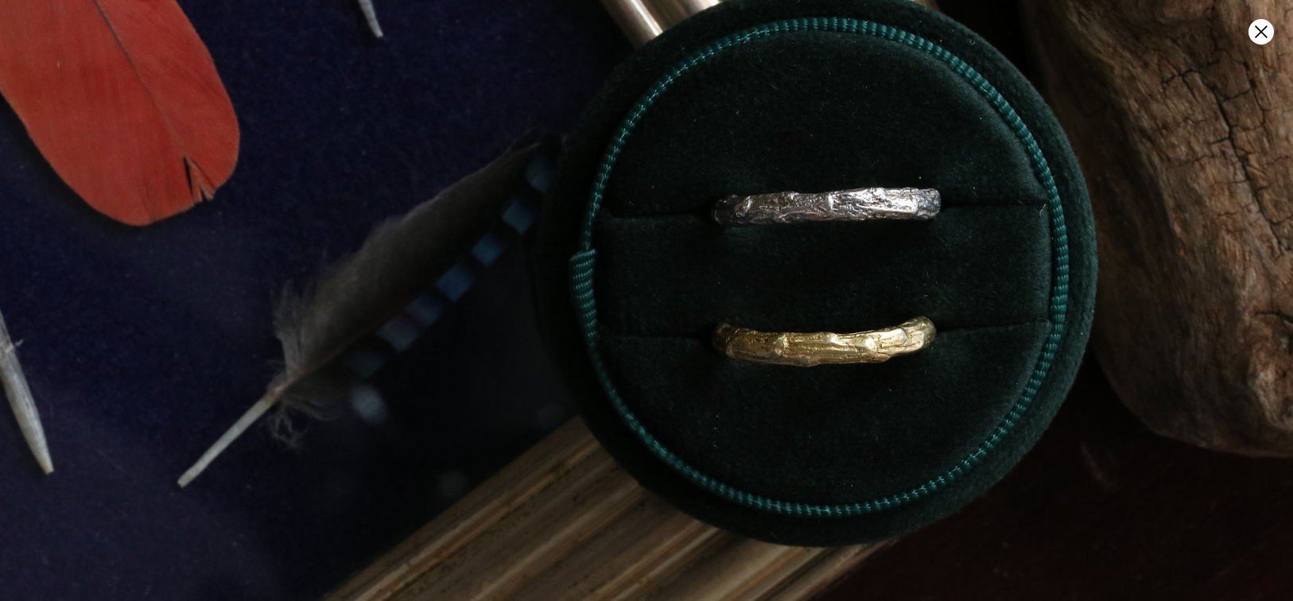
click at [732, 262] on img "Expanded image viewer" at bounding box center [583, 305] width 1421 height 948
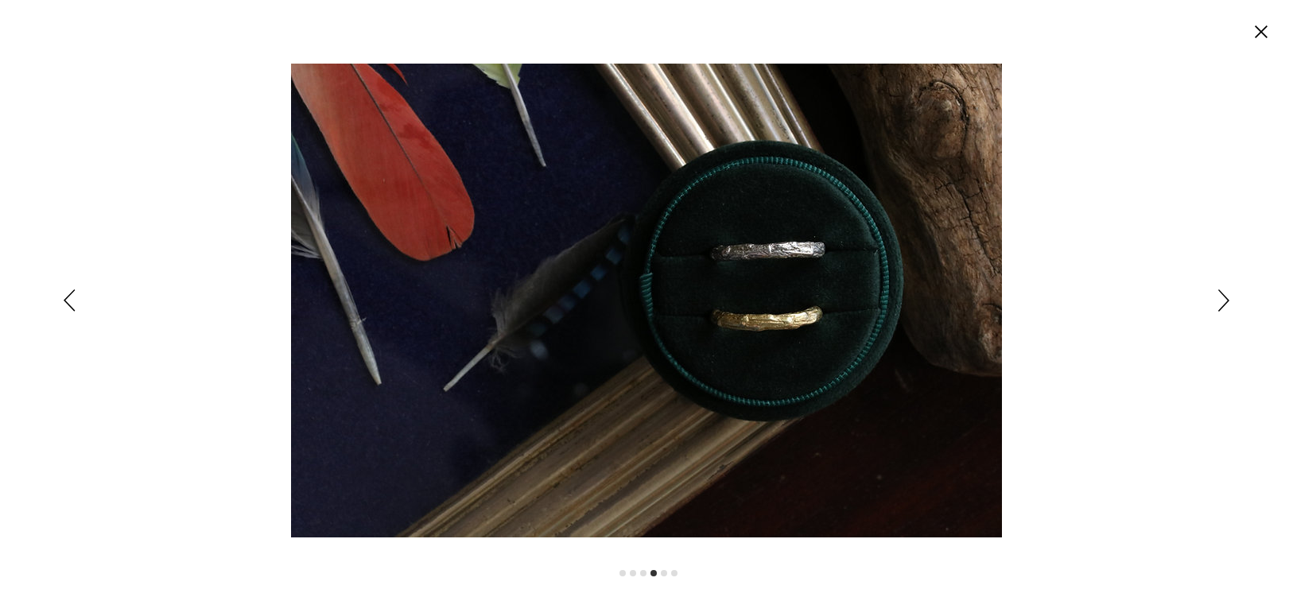
click at [1254, 33] on circle "Cerrar" at bounding box center [1260, 31] width 25 height 25
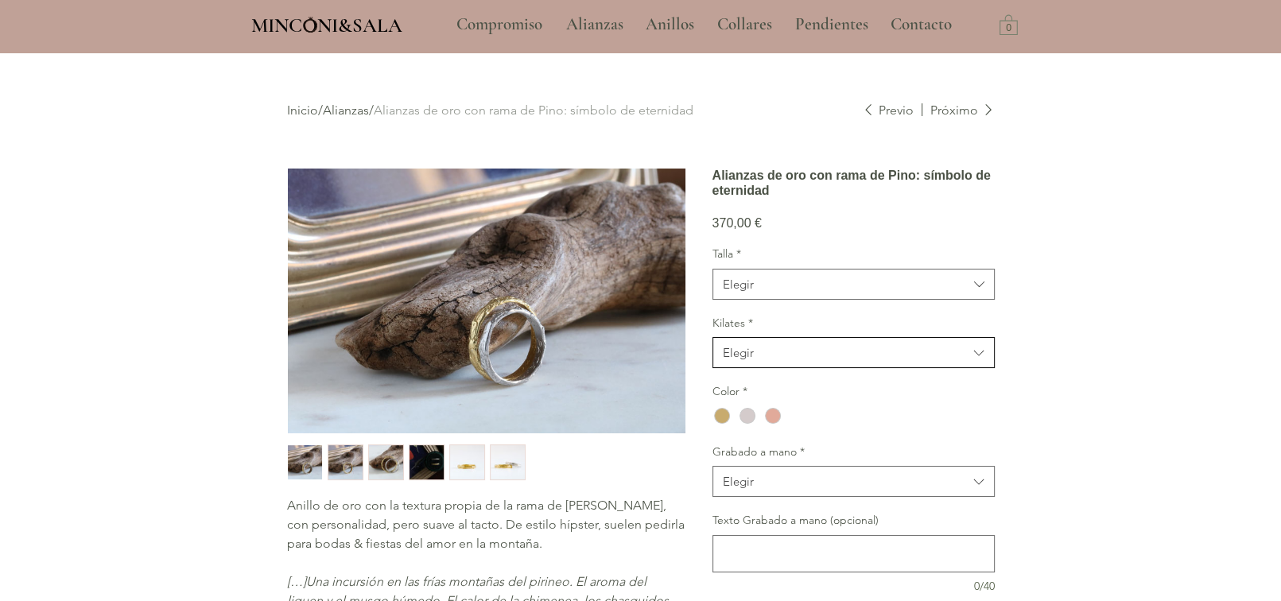
click at [797, 368] on button "Elegir" at bounding box center [853, 352] width 282 height 31
click at [788, 401] on span "18kt" at bounding box center [854, 392] width 262 height 17
click at [743, 424] on div "main content" at bounding box center [747, 416] width 16 height 16
click at [804, 300] on button "Elegir" at bounding box center [853, 284] width 282 height 31
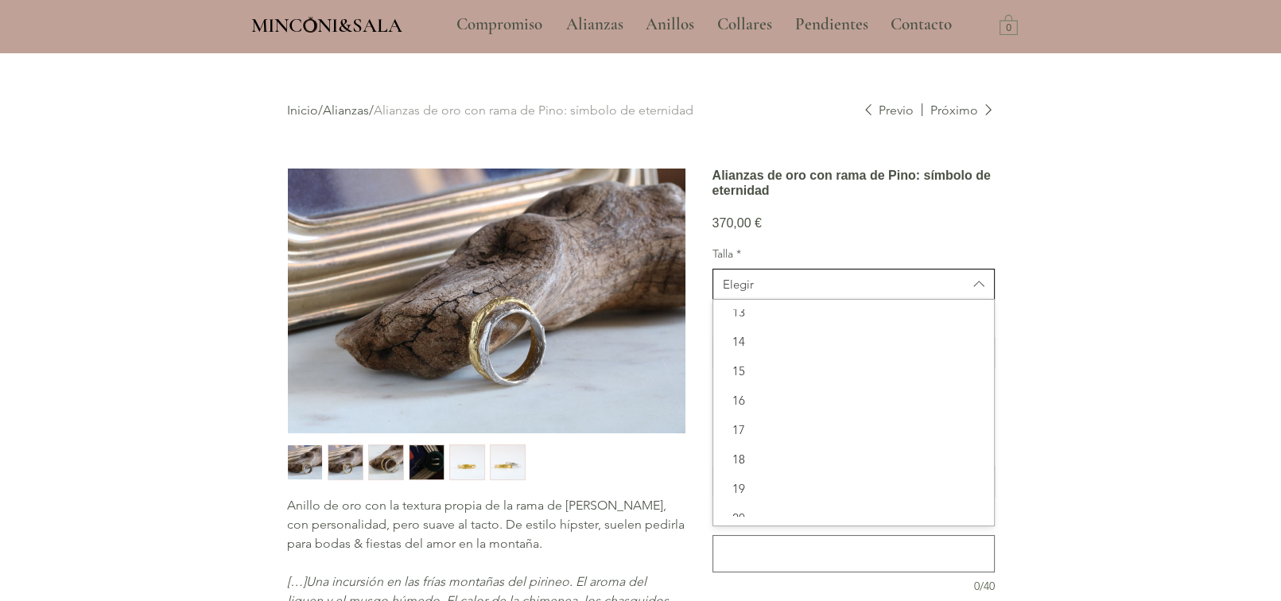
scroll to position [79, 0]
click at [772, 400] on span "13" at bounding box center [854, 391] width 262 height 17
click at [750, 424] on div "main content" at bounding box center [747, 416] width 16 height 16
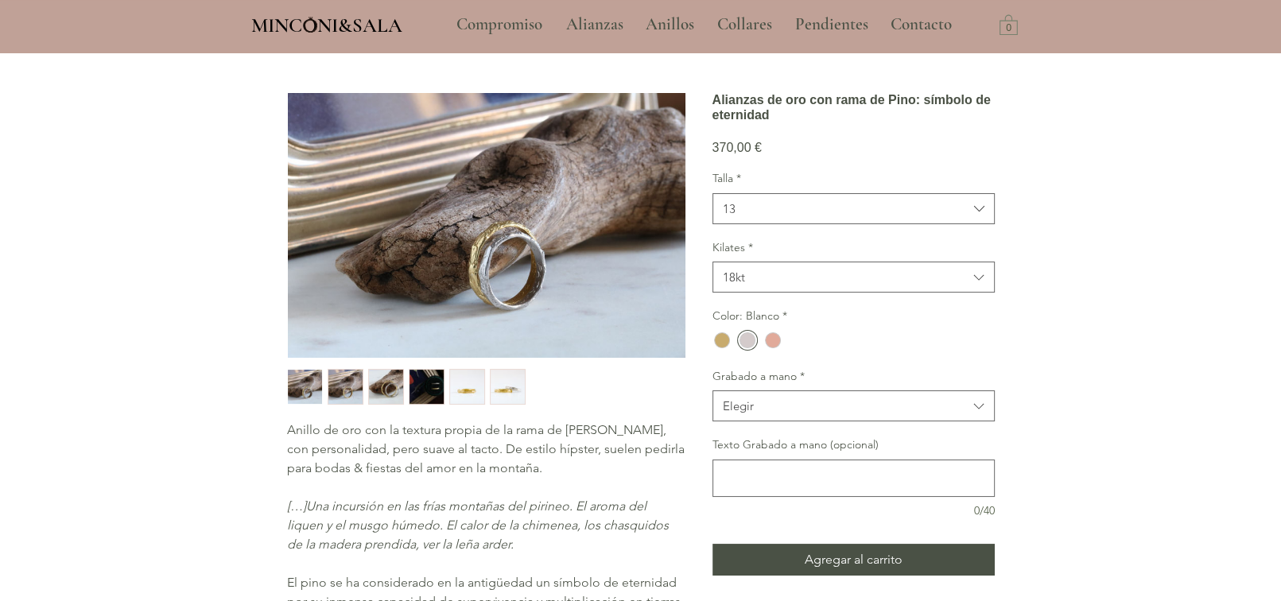
scroll to position [159, 0]
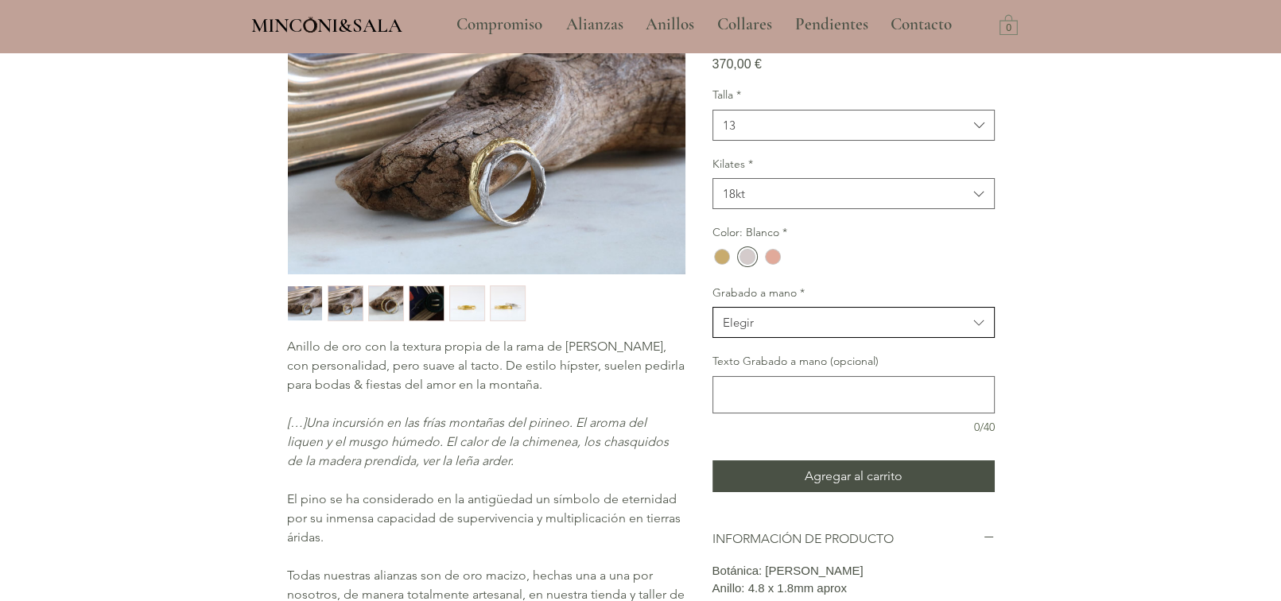
click at [836, 331] on span "Elegir" at bounding box center [845, 322] width 245 height 17
click at [804, 370] on span "Sí" at bounding box center [854, 362] width 262 height 17
click at [785, 338] on button "Sí" at bounding box center [853, 322] width 282 height 31
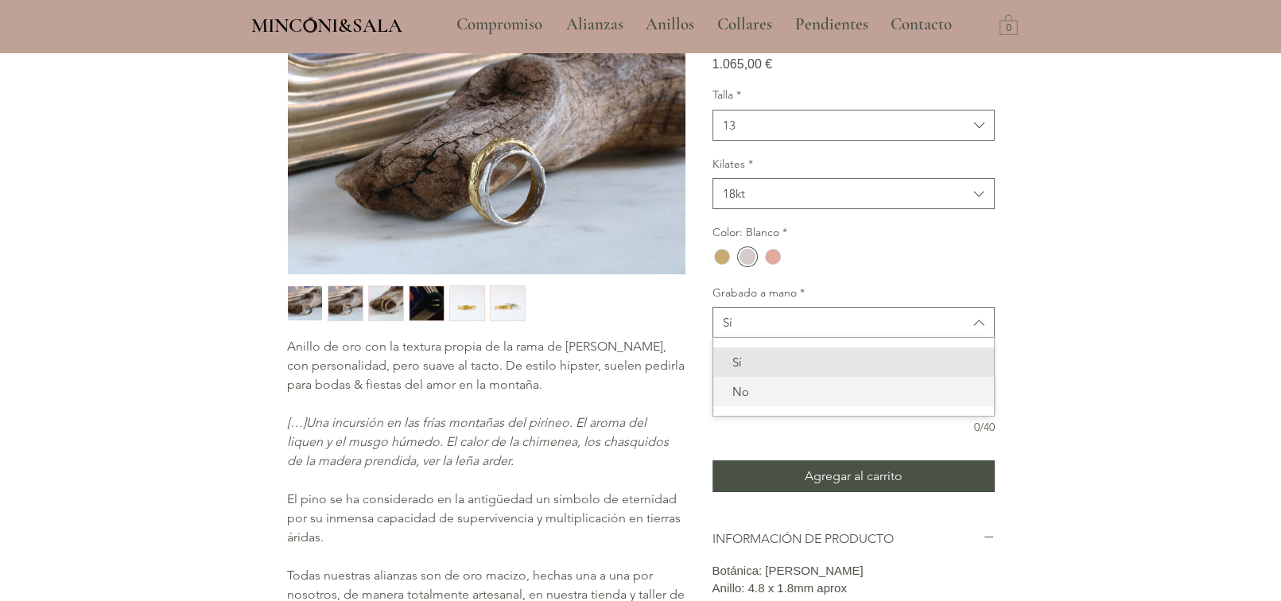
click at [767, 400] on span "No" at bounding box center [854, 391] width 262 height 17
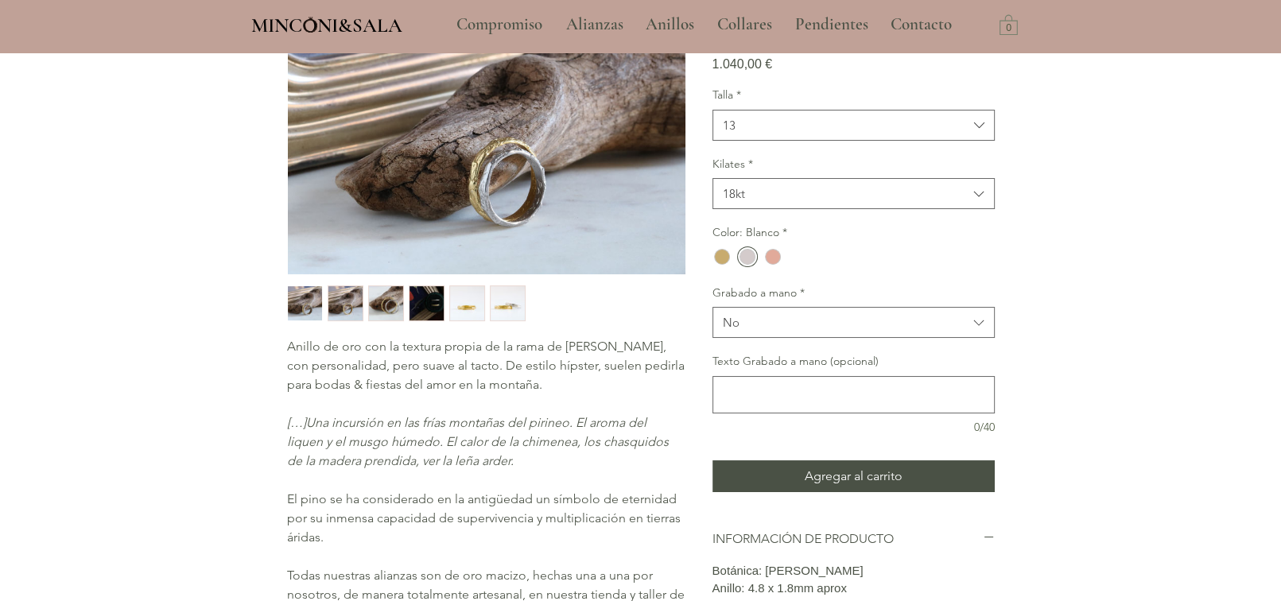
scroll to position [0, 0]
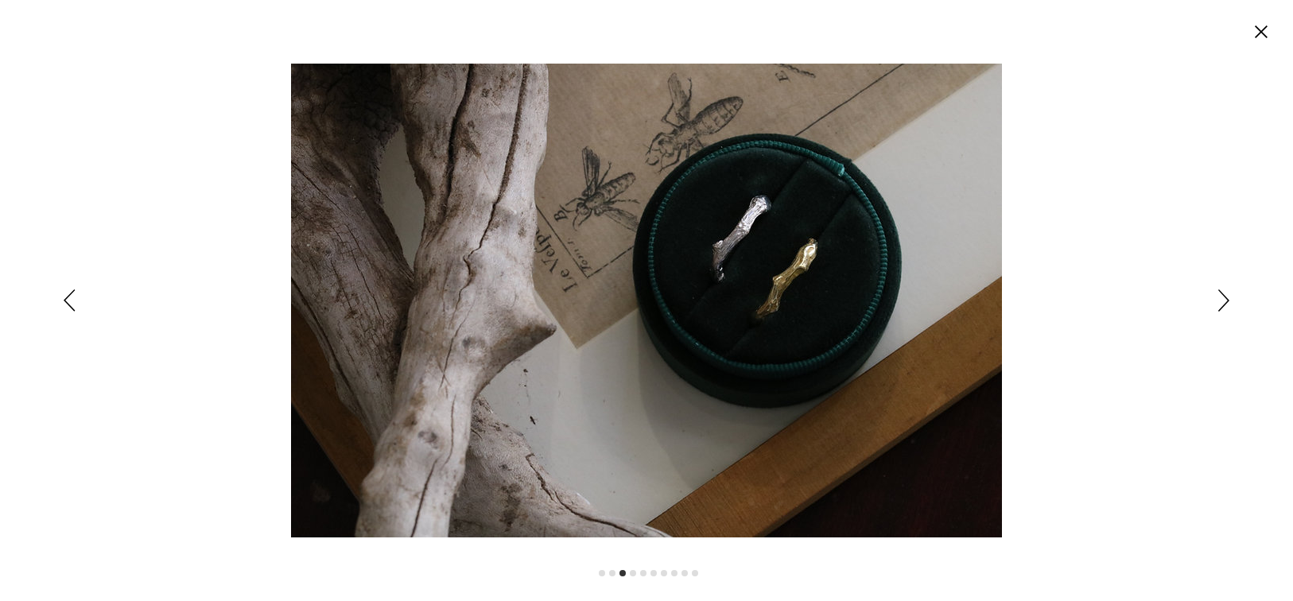
click at [1261, 34] on circle "Cerrar" at bounding box center [1260, 31] width 25 height 25
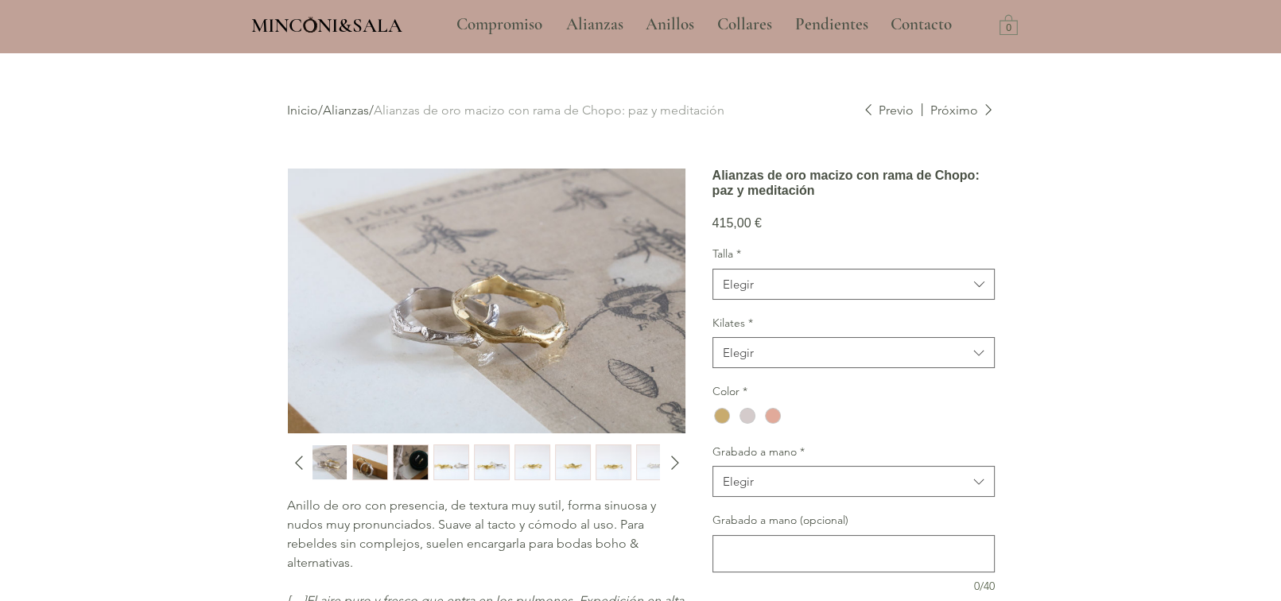
click at [839, 198] on h1 "Alianzas de oro macizo con rama de Chopo: paz y meditación" at bounding box center [853, 183] width 282 height 30
